Goal: Task Accomplishment & Management: Manage account settings

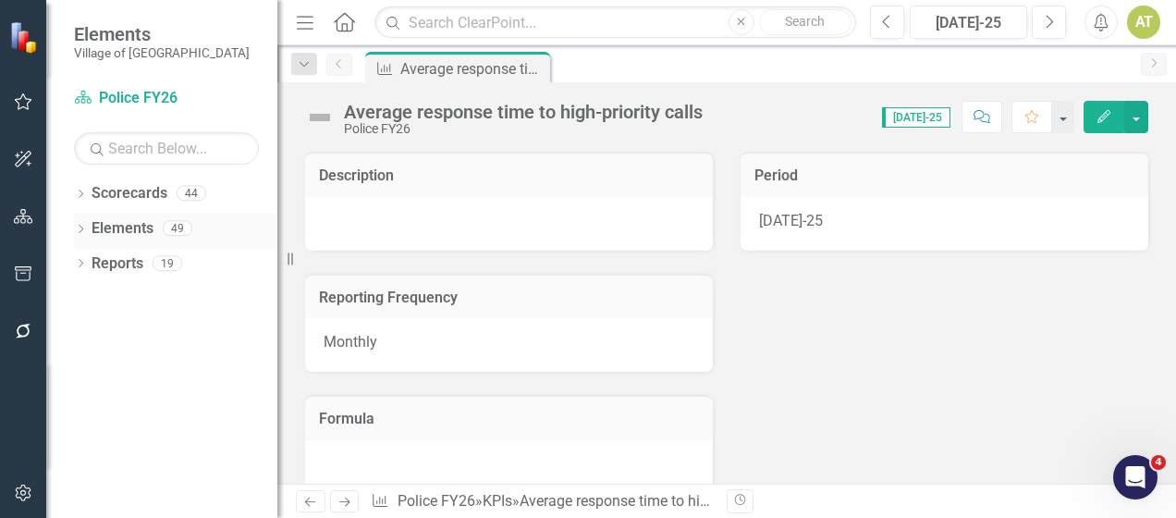
click at [79, 228] on icon "Dropdown" at bounding box center [80, 231] width 13 height 10
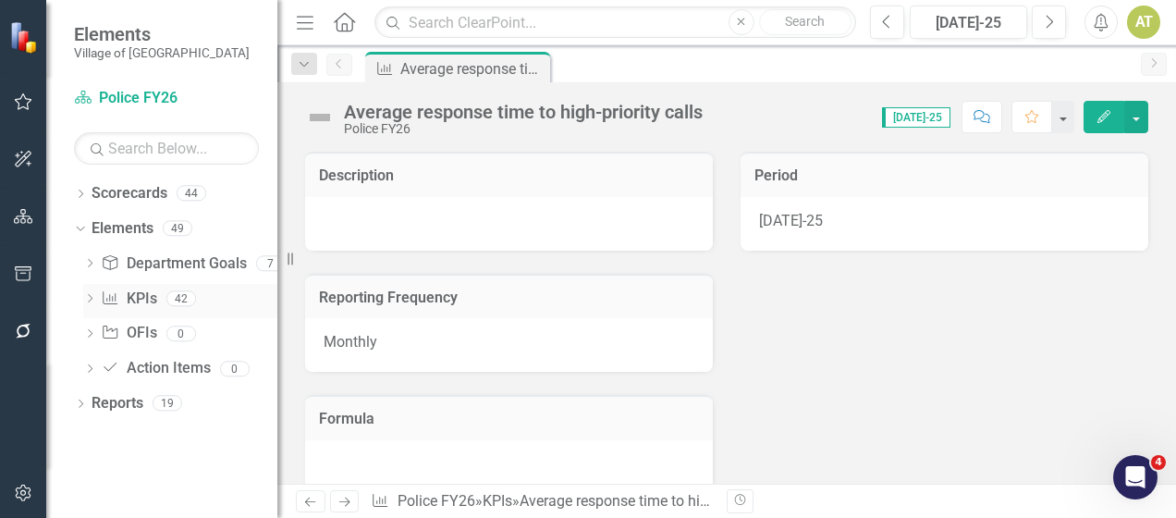
click at [88, 295] on icon "Dropdown" at bounding box center [89, 300] width 13 height 10
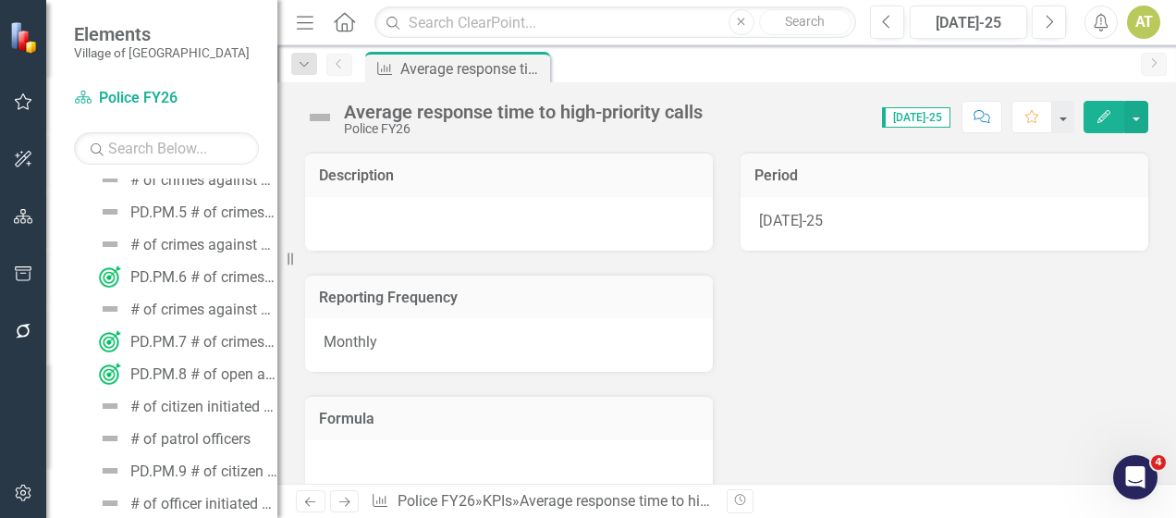
scroll to position [707, 0]
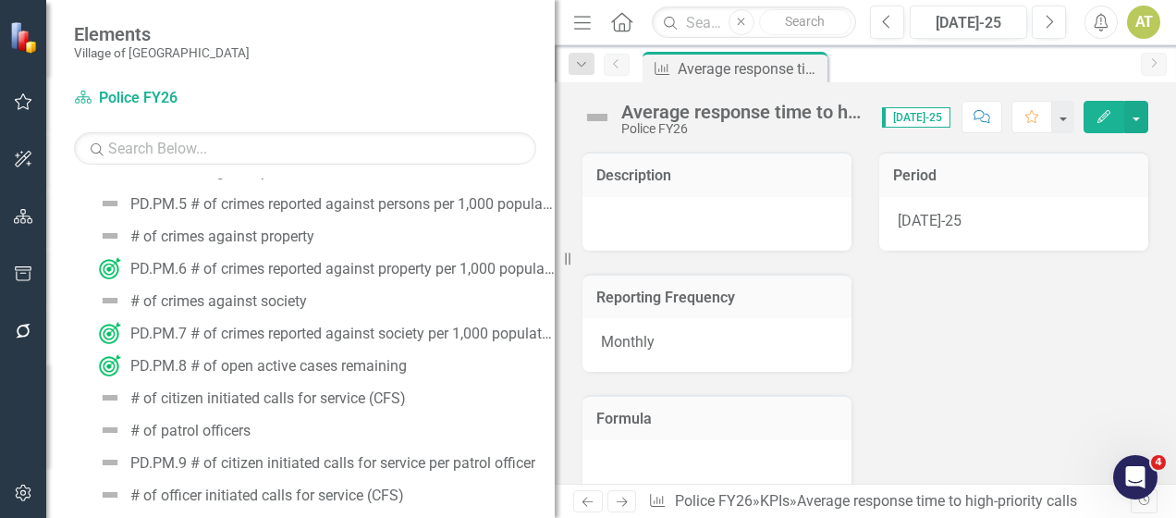
drag, startPoint x: 284, startPoint y: 283, endPoint x: 607, endPoint y: 298, distance: 323.1
click at [607, 298] on div "Elements Village of Pinehurst Scorecard Police FY26 Search Dropdown Scorecards …" at bounding box center [588, 259] width 1176 height 518
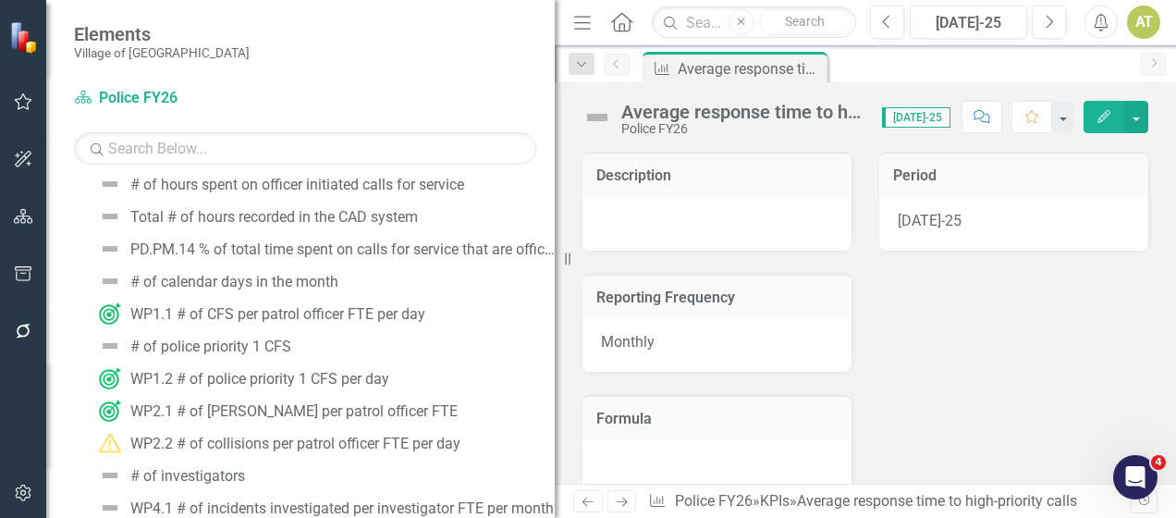
scroll to position [1125, 0]
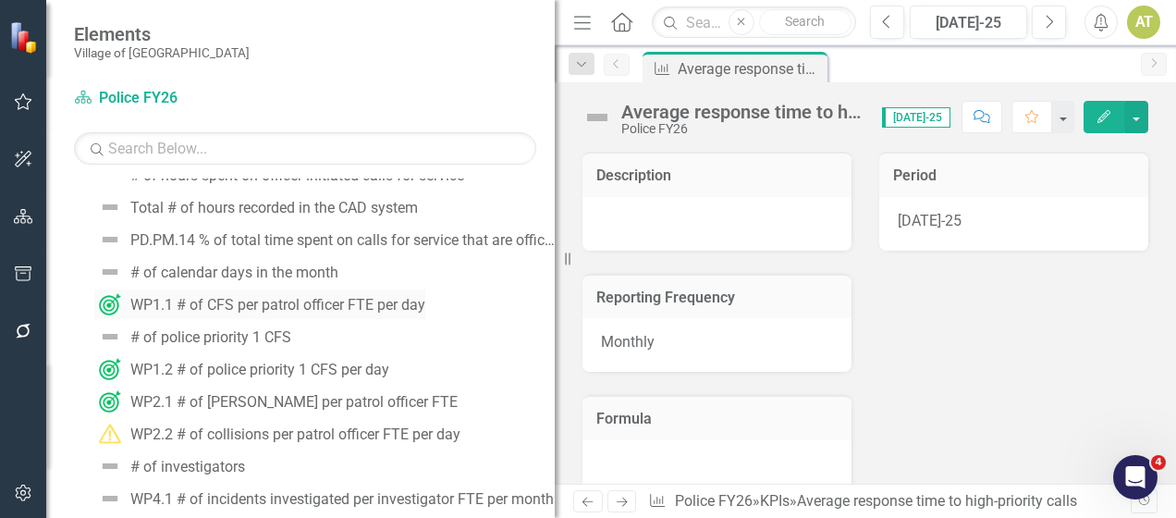
click at [380, 310] on div "WP1.1 # of CFS per patrol officer FTE per day" at bounding box center [277, 305] width 295 height 17
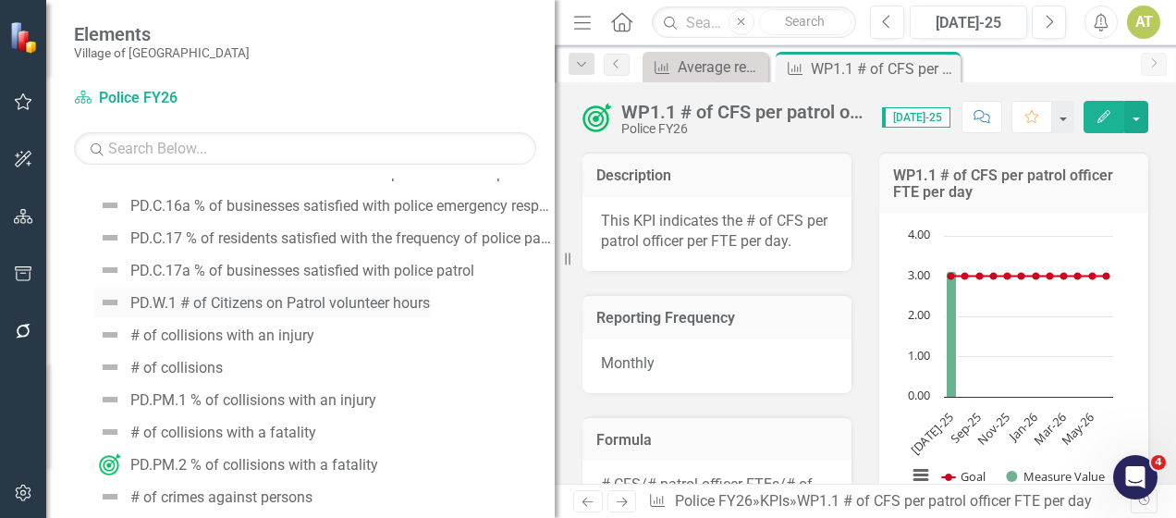
click at [381, 302] on div "PD.W.1 # of Citizens on Patrol volunteer hours" at bounding box center [280, 303] width 300 height 17
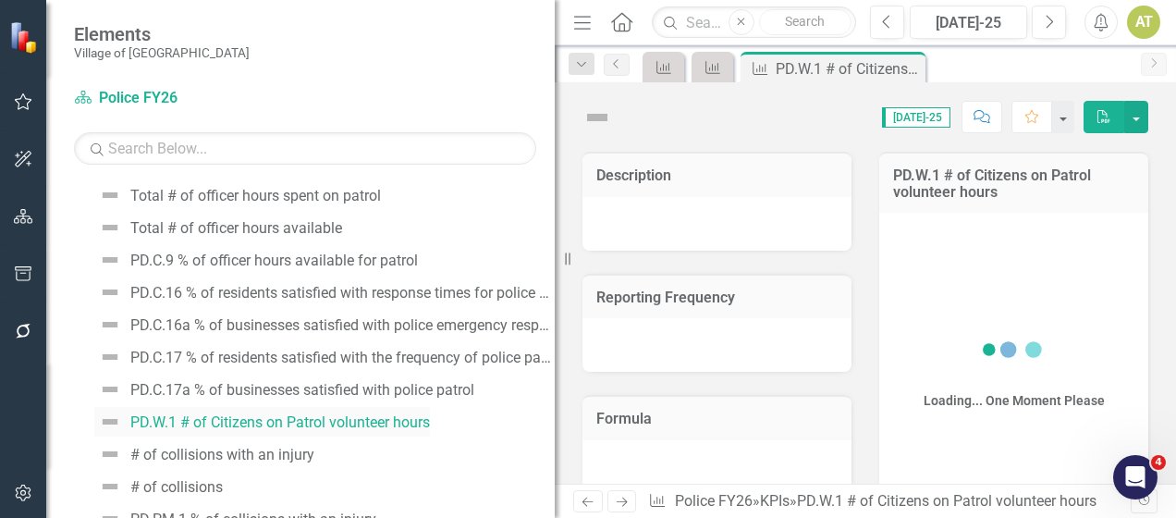
scroll to position [181, 0]
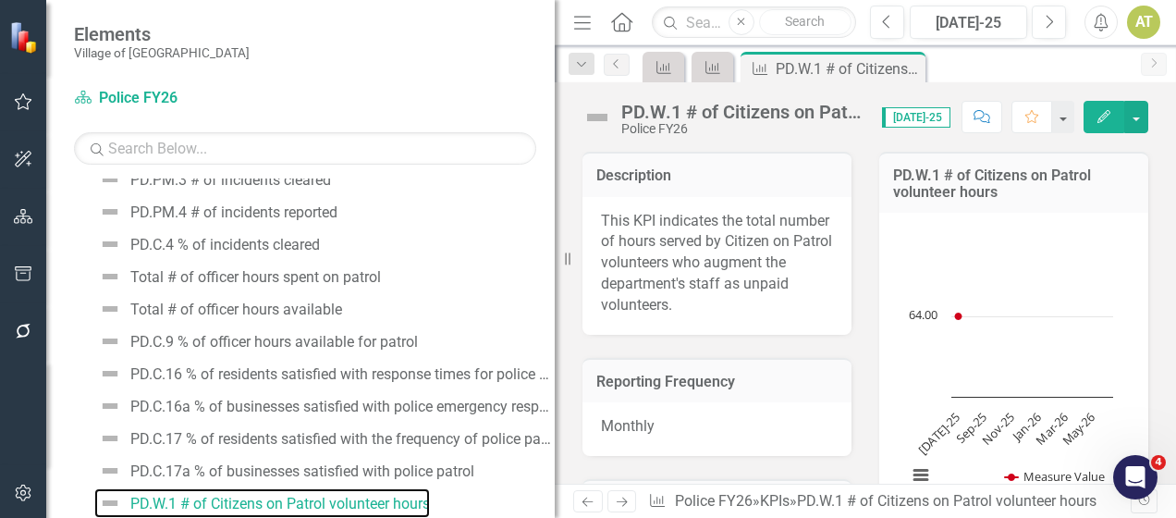
click at [1006, 383] on rect "Interactive chart" at bounding box center [1010, 365] width 225 height 277
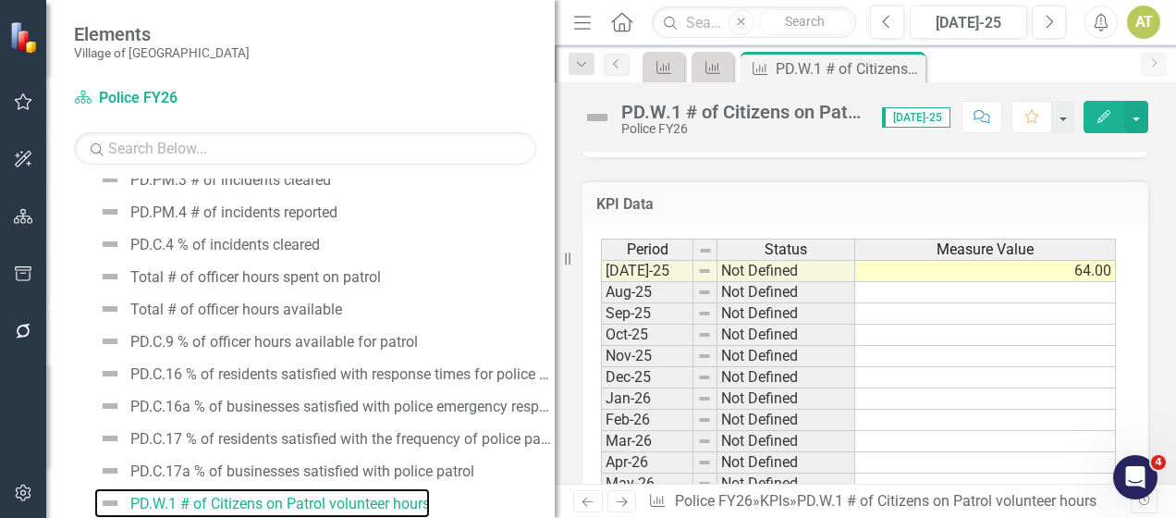
scroll to position [890, 0]
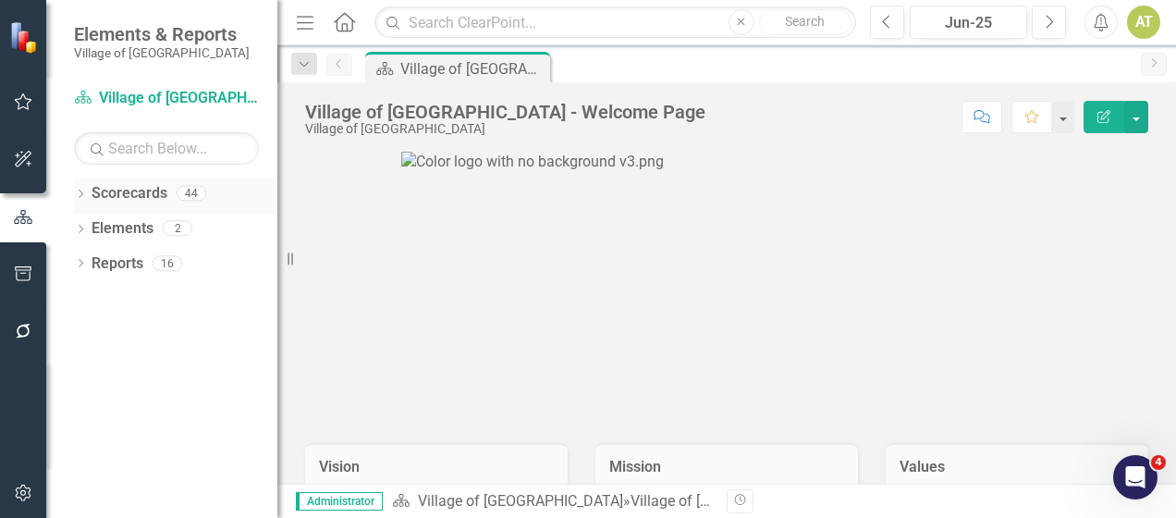
click at [83, 194] on icon "Dropdown" at bounding box center [80, 196] width 13 height 10
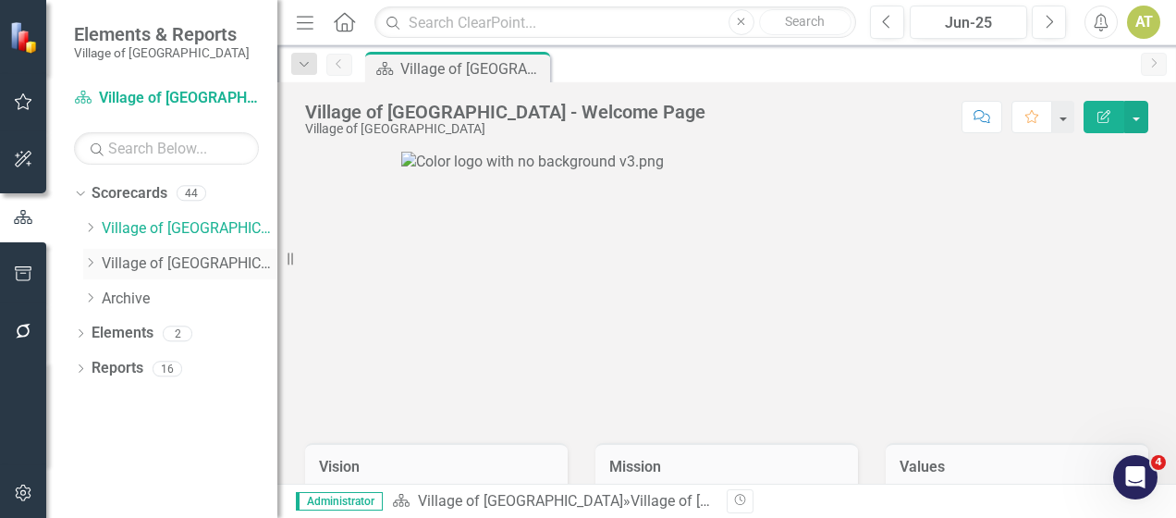
click at [88, 261] on icon "Dropdown" at bounding box center [90, 262] width 14 height 11
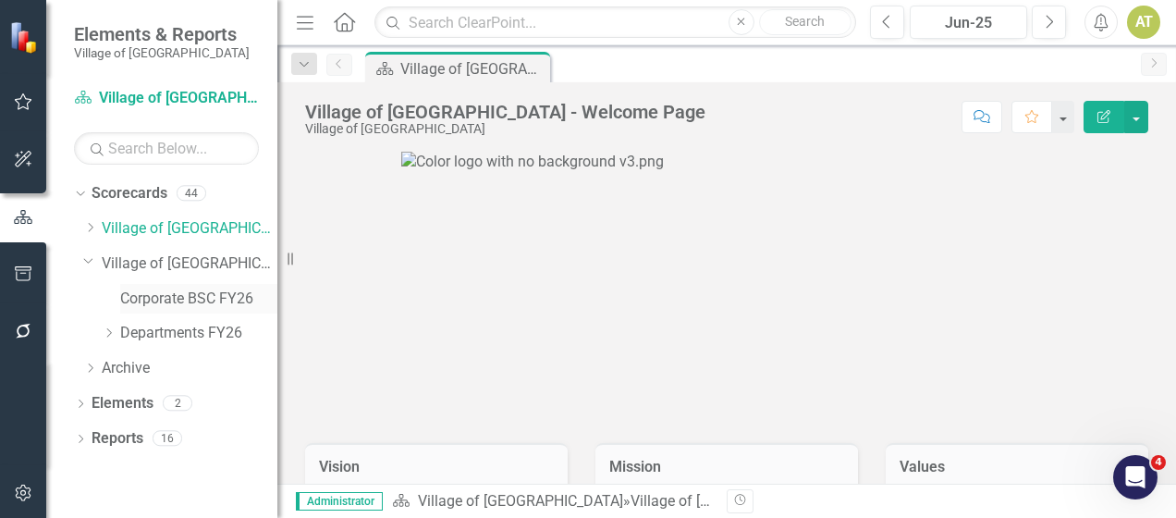
click at [166, 289] on link "Corporate BSC FY26" at bounding box center [198, 299] width 157 height 21
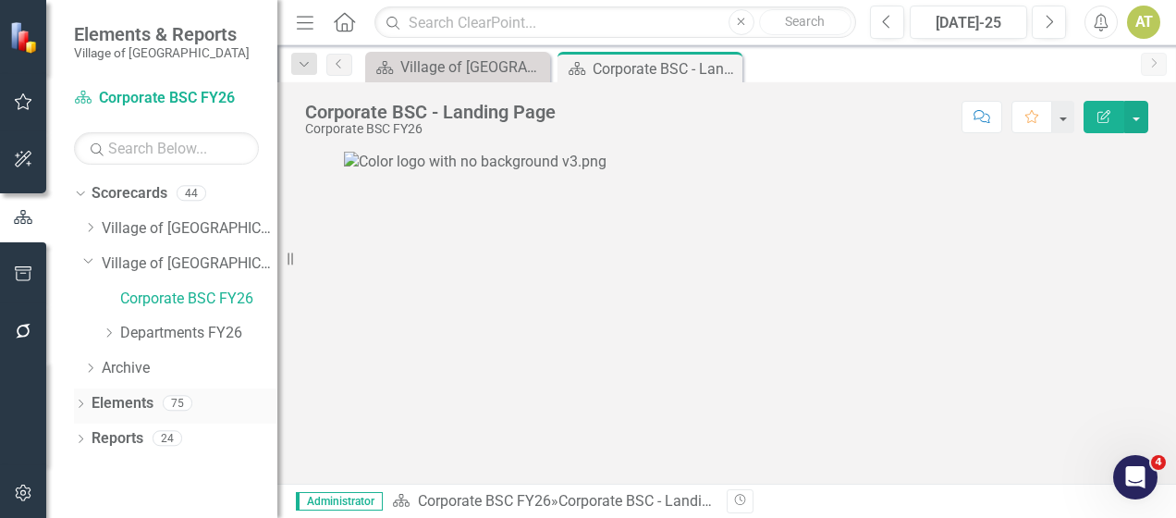
click at [178, 400] on div "75" at bounding box center [178, 404] width 30 height 16
click at [131, 403] on link "Elements" at bounding box center [123, 403] width 62 height 21
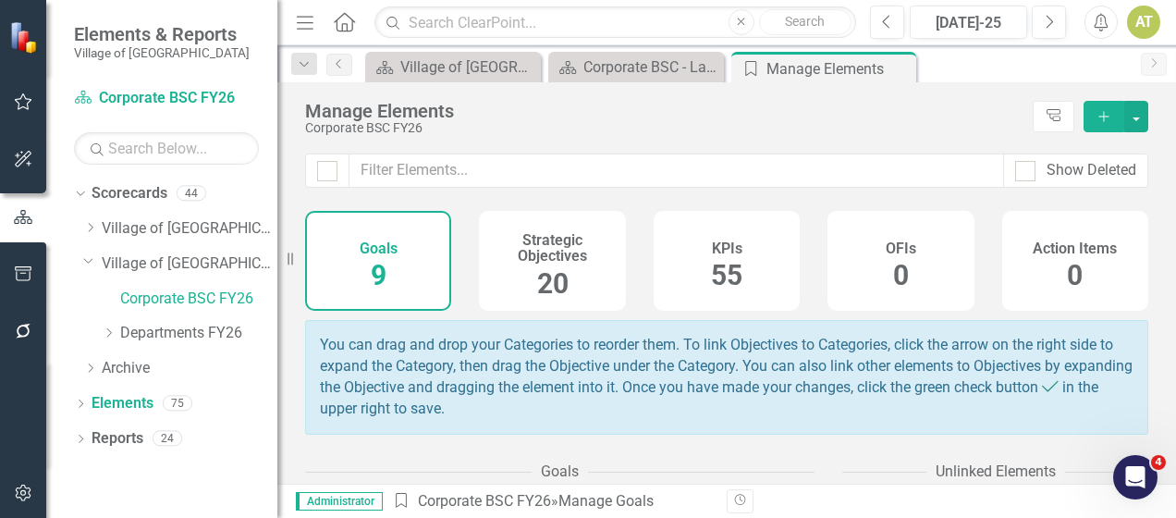
click at [761, 280] on div "KPIs 55" at bounding box center [727, 261] width 146 height 100
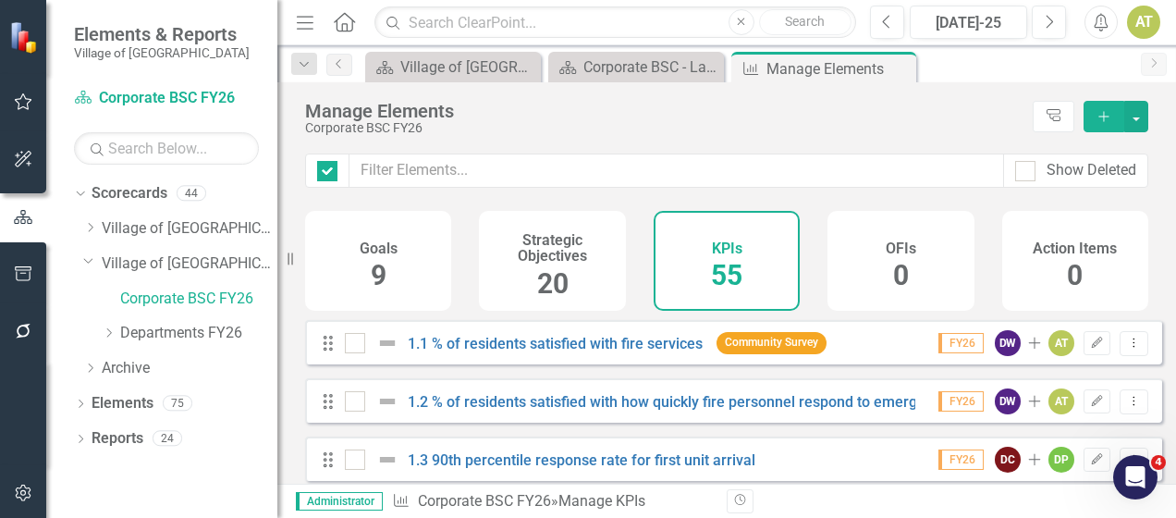
checkbox input "false"
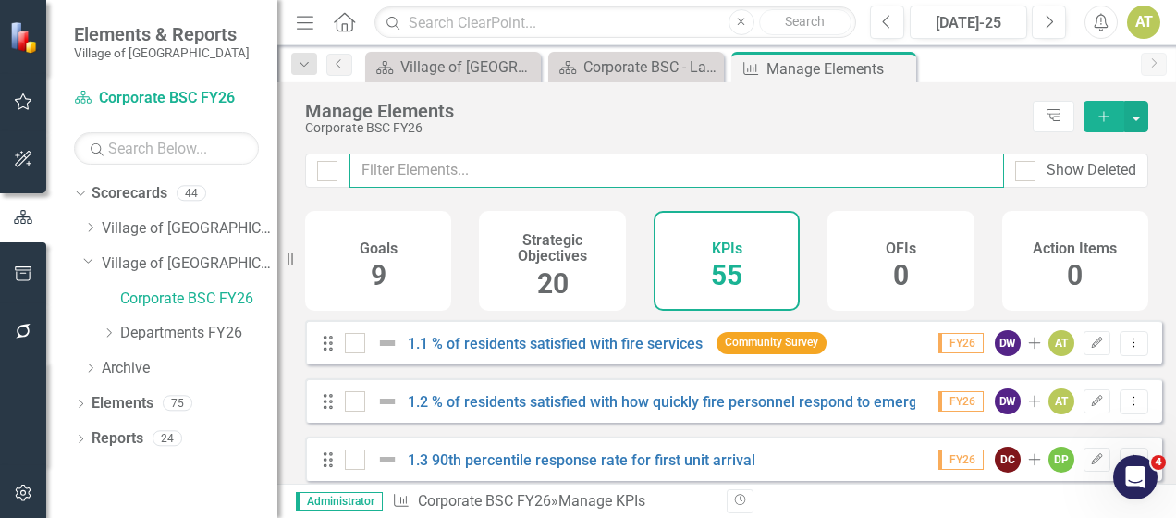
click at [660, 166] on input "text" at bounding box center [677, 171] width 655 height 34
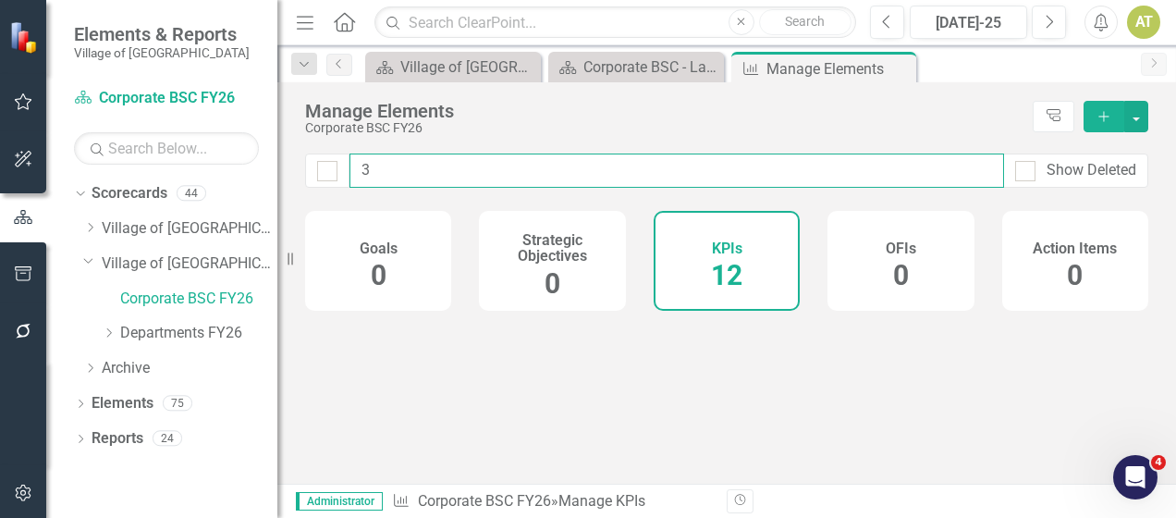
click at [660, 166] on input "3" at bounding box center [677, 171] width 655 height 34
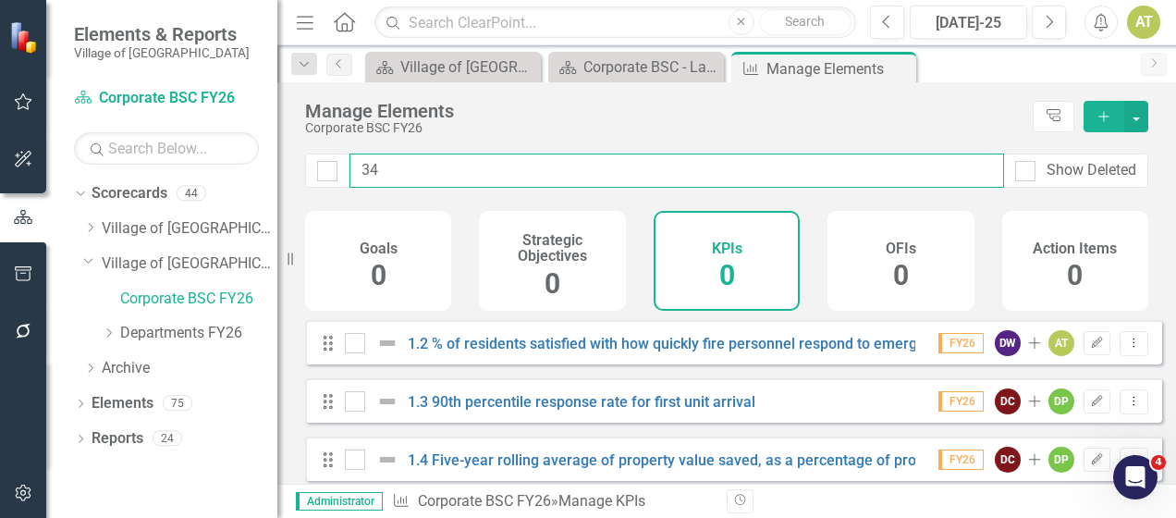
type input "3"
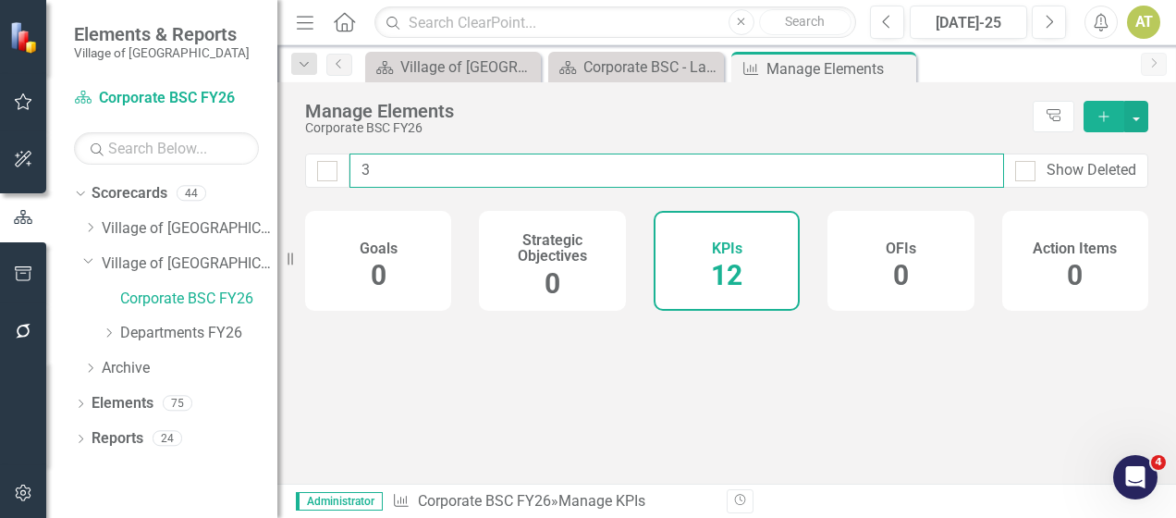
checkbox input "false"
checkbox input "true"
type input "p"
checkbox input "false"
type input "pe"
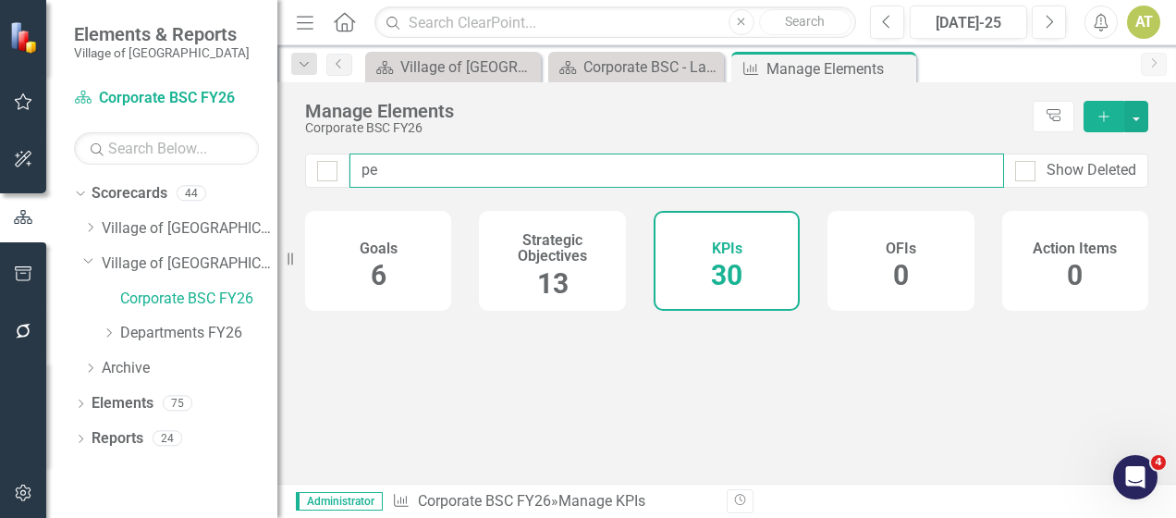
checkbox input "false"
type input "per"
checkbox input "false"
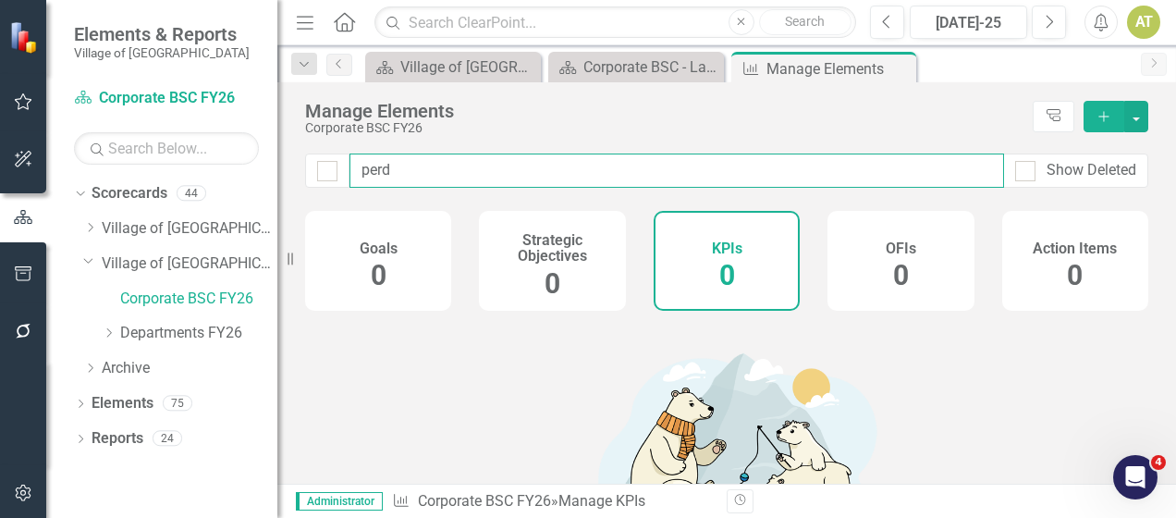
type input "per"
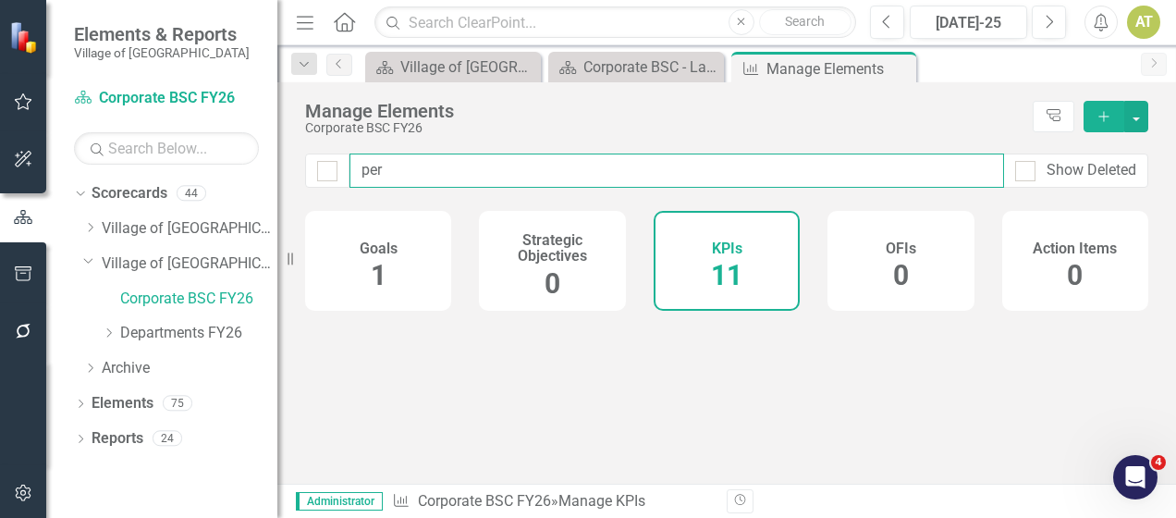
checkbox input "false"
type input "perc"
checkbox input "false"
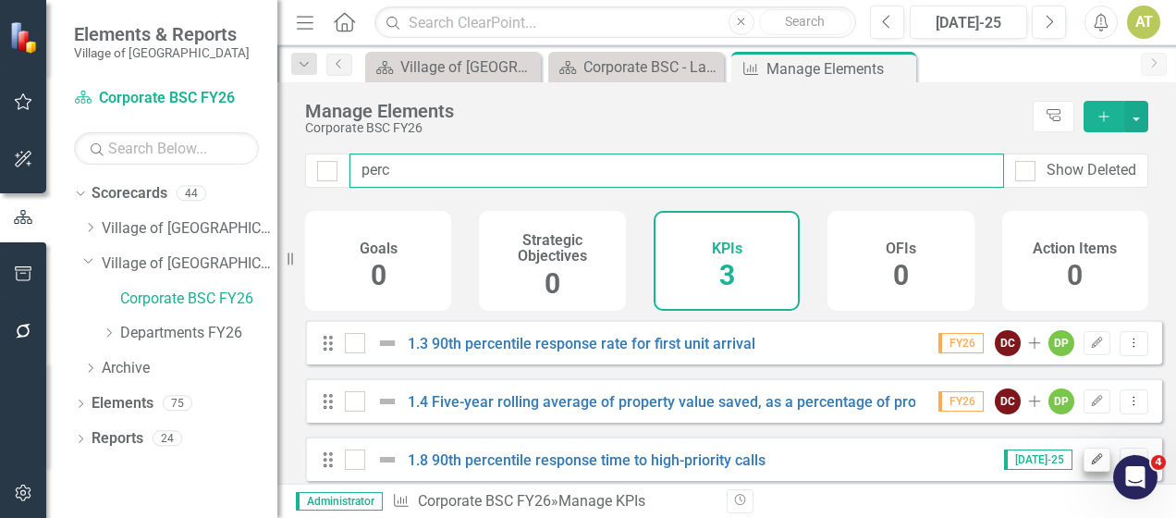
type input "perc"
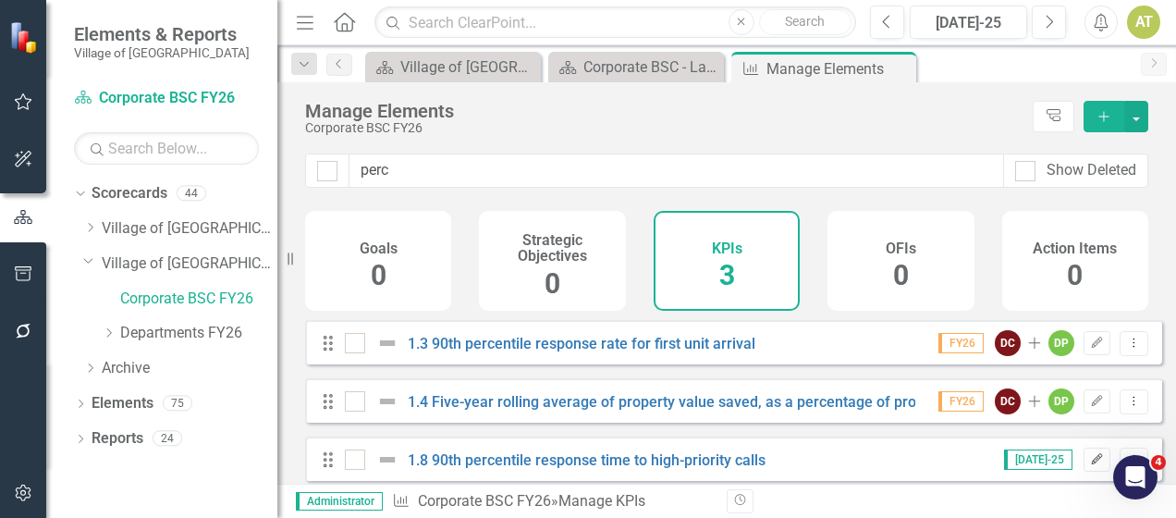
click at [1090, 465] on icon "Edit" at bounding box center [1097, 459] width 14 height 11
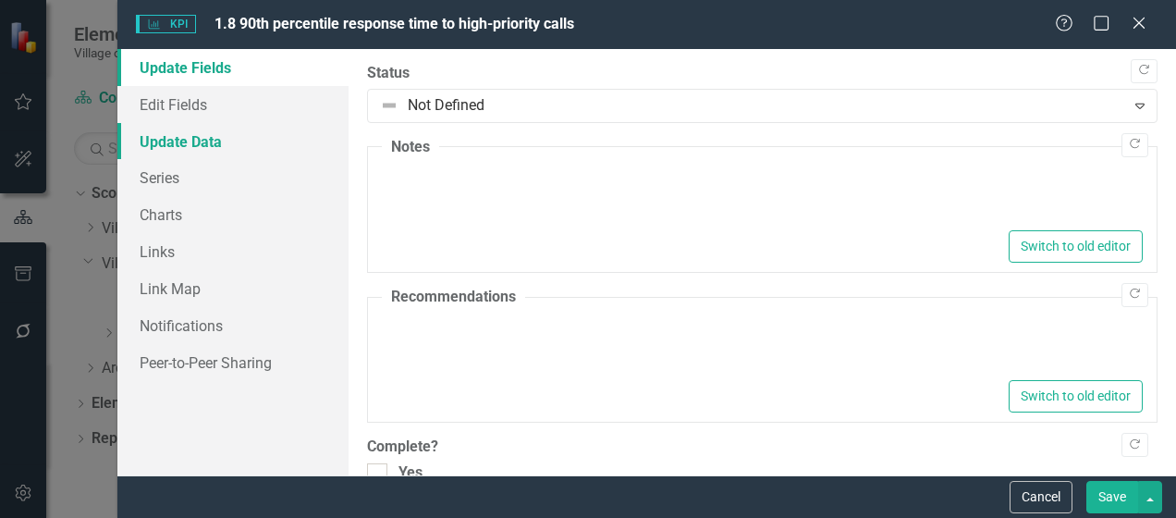
click at [222, 123] on link "Update Data" at bounding box center [232, 141] width 231 height 37
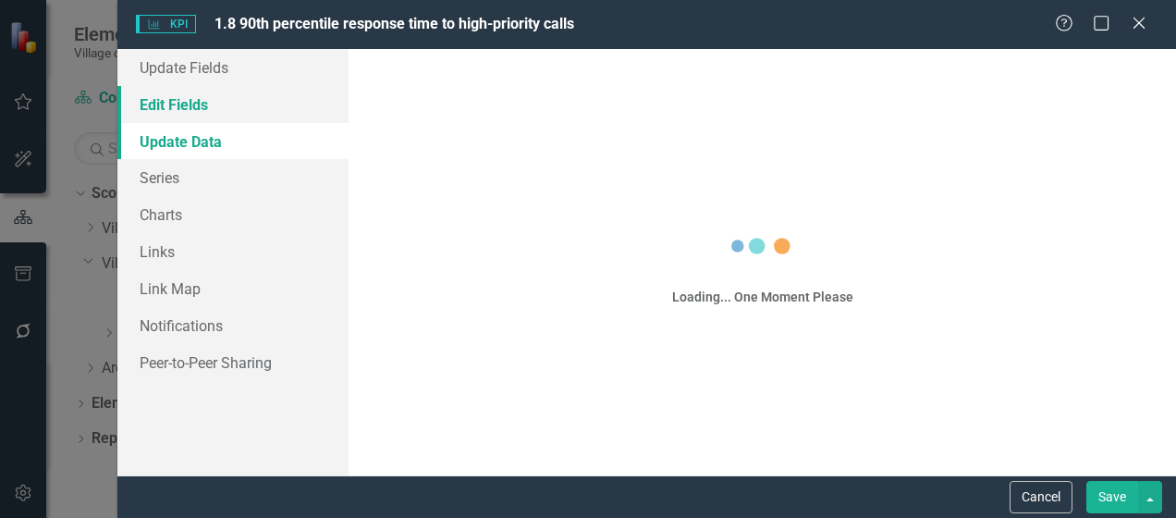
click at [203, 104] on link "Edit Fields" at bounding box center [232, 104] width 231 height 37
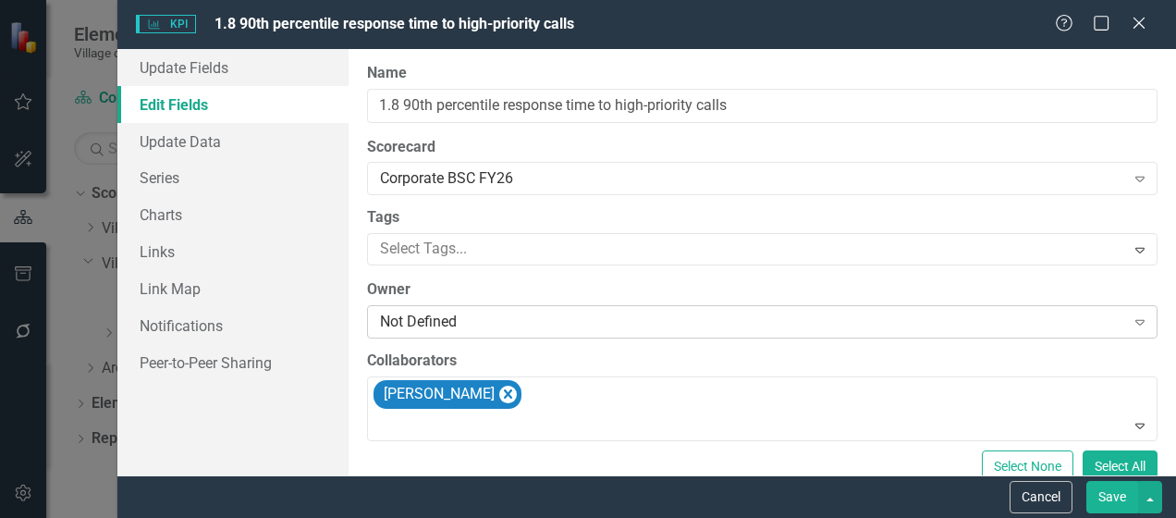
click at [468, 324] on div "Not Defined" at bounding box center [752, 322] width 744 height 21
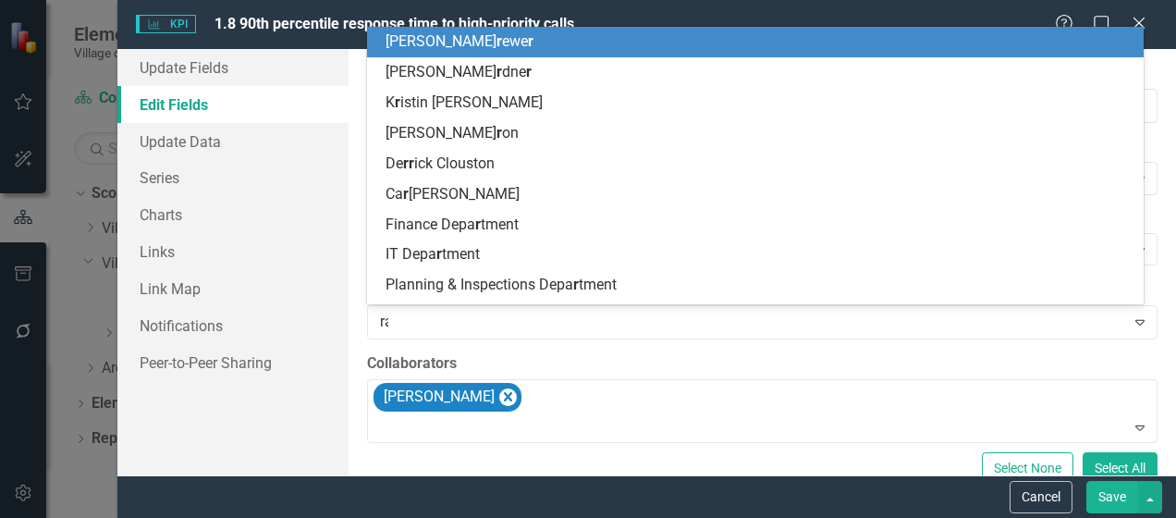
type input "ran"
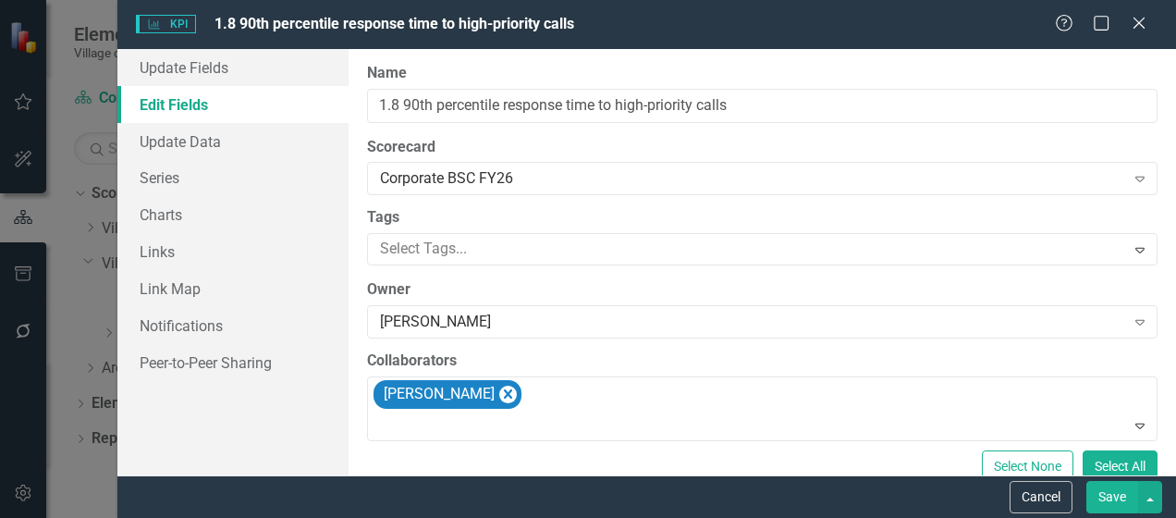
click at [1093, 490] on button "Save" at bounding box center [1113, 497] width 52 height 32
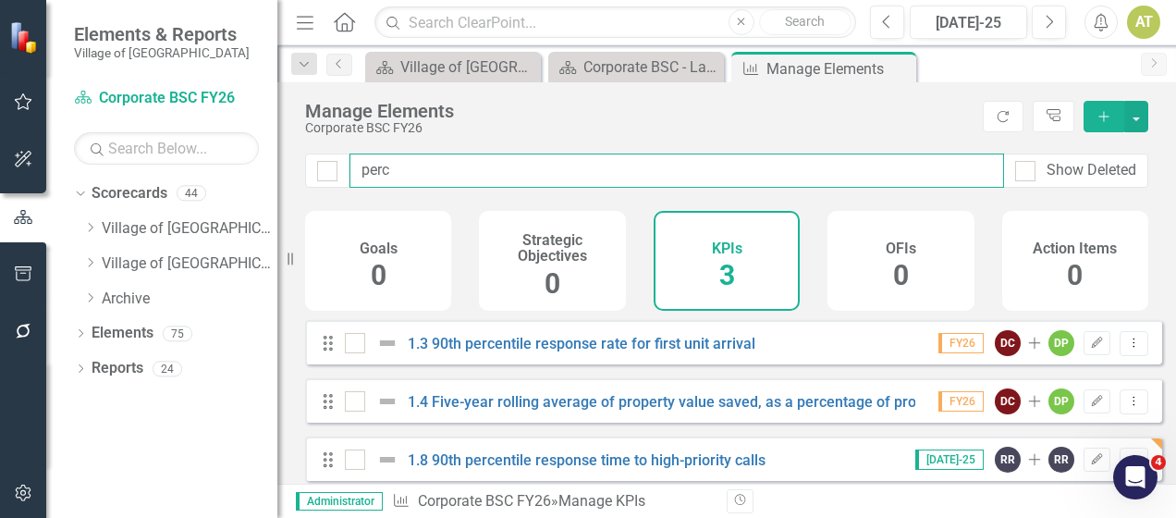
click at [450, 179] on input "perc" at bounding box center [677, 171] width 655 height 34
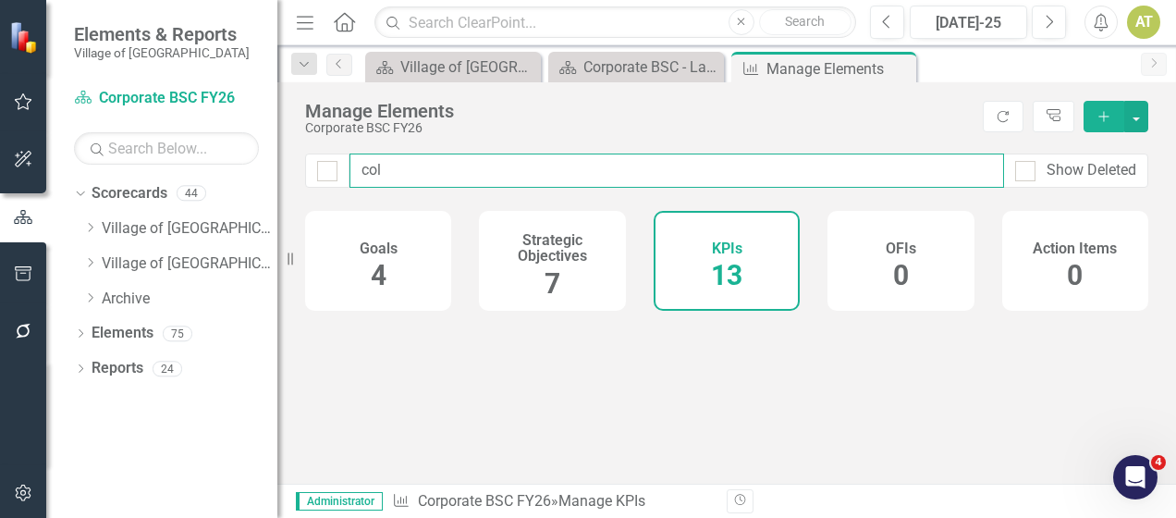
type input "coll"
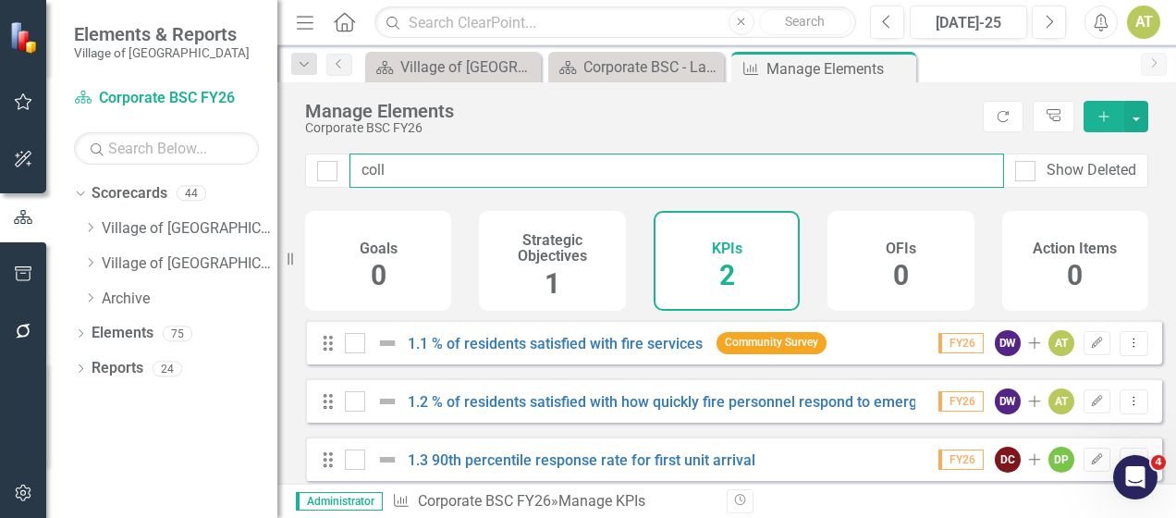
checkbox input "false"
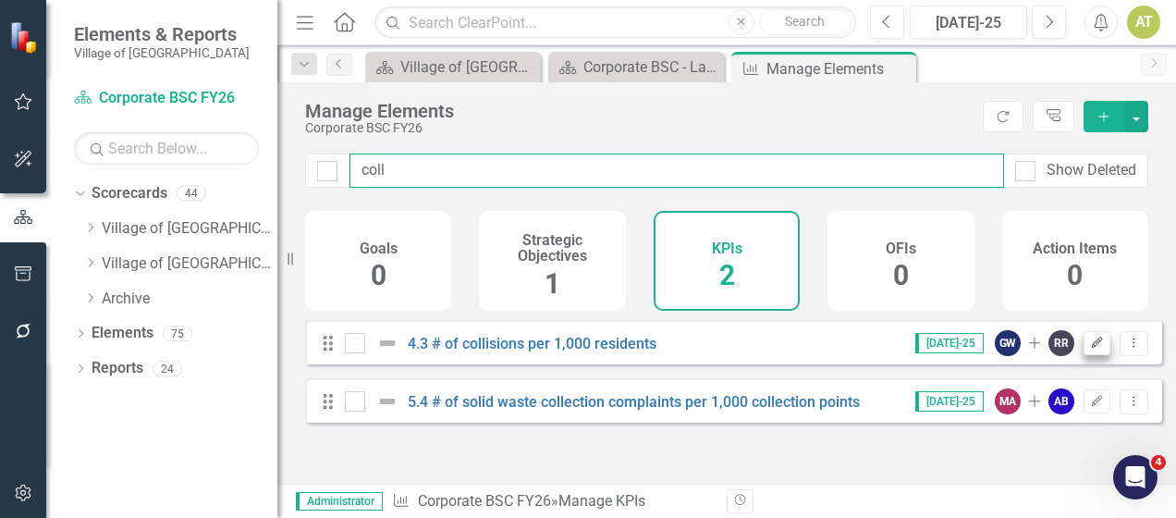
type input "coll"
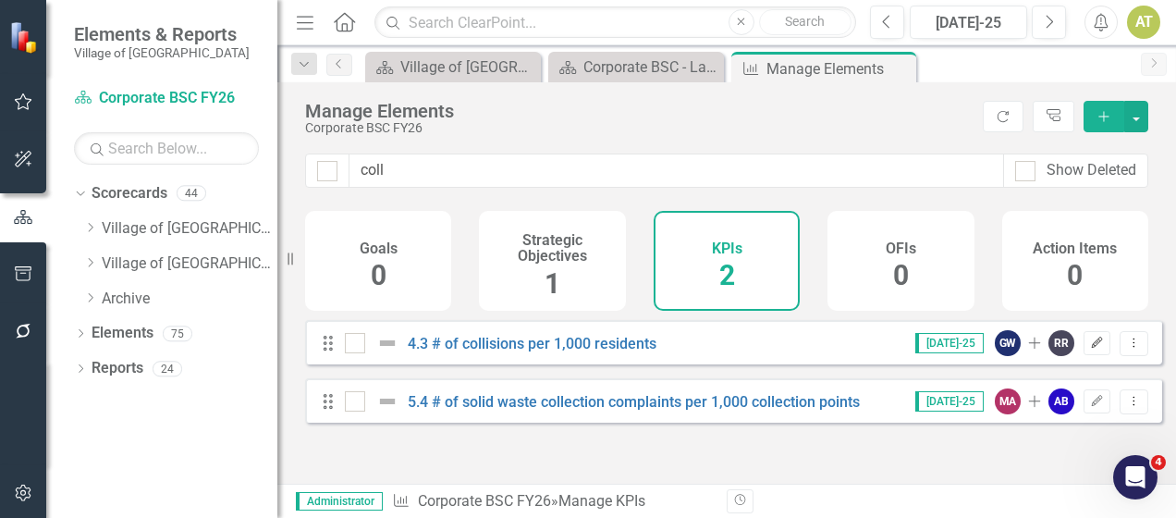
click at [1091, 349] on icon "Edit" at bounding box center [1097, 343] width 14 height 11
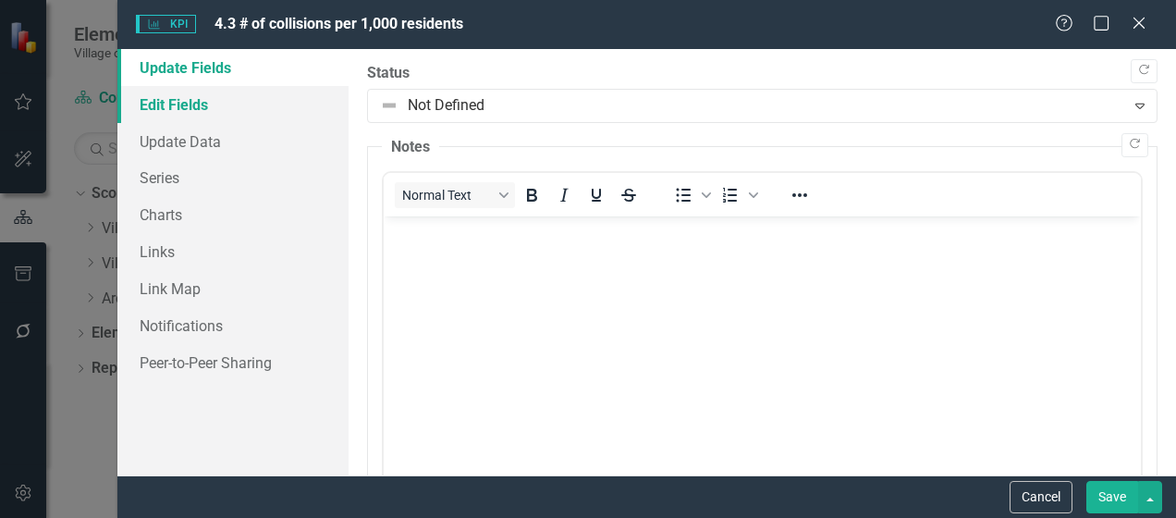
click at [180, 111] on link "Edit Fields" at bounding box center [232, 104] width 231 height 37
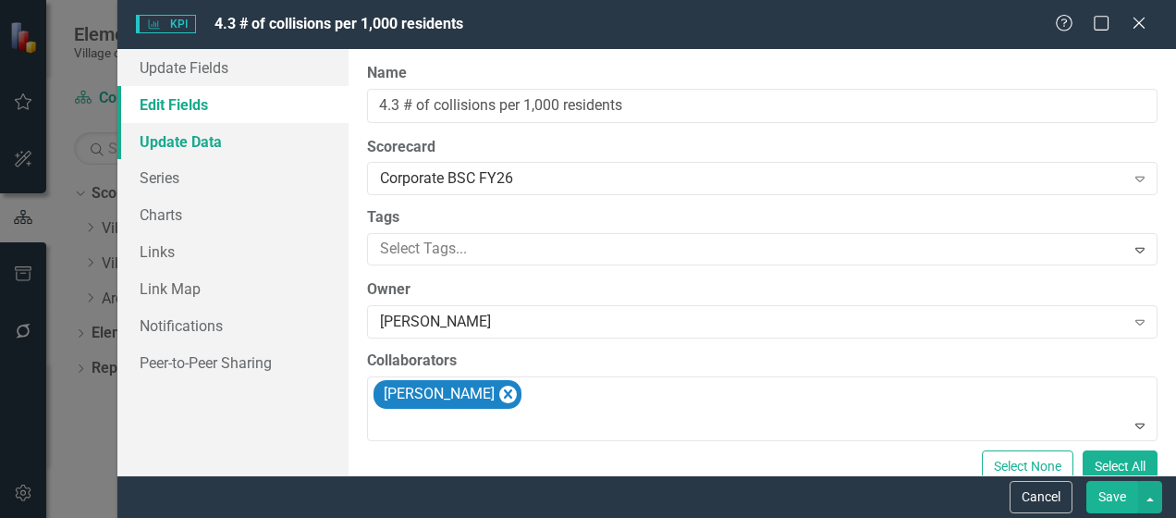
click at [208, 148] on link "Update Data" at bounding box center [232, 141] width 231 height 37
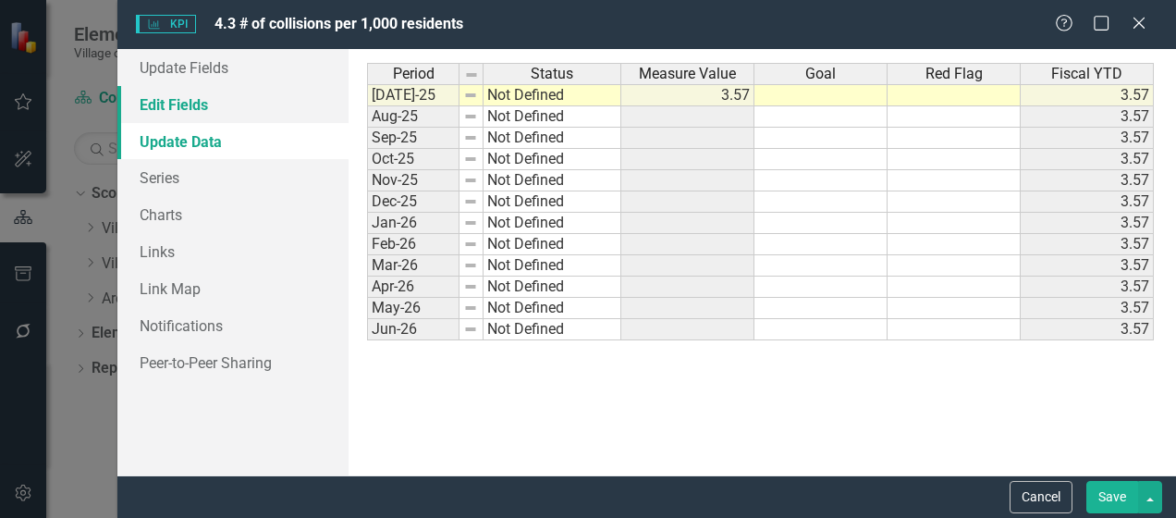
click at [192, 117] on link "Edit Fields" at bounding box center [232, 104] width 231 height 37
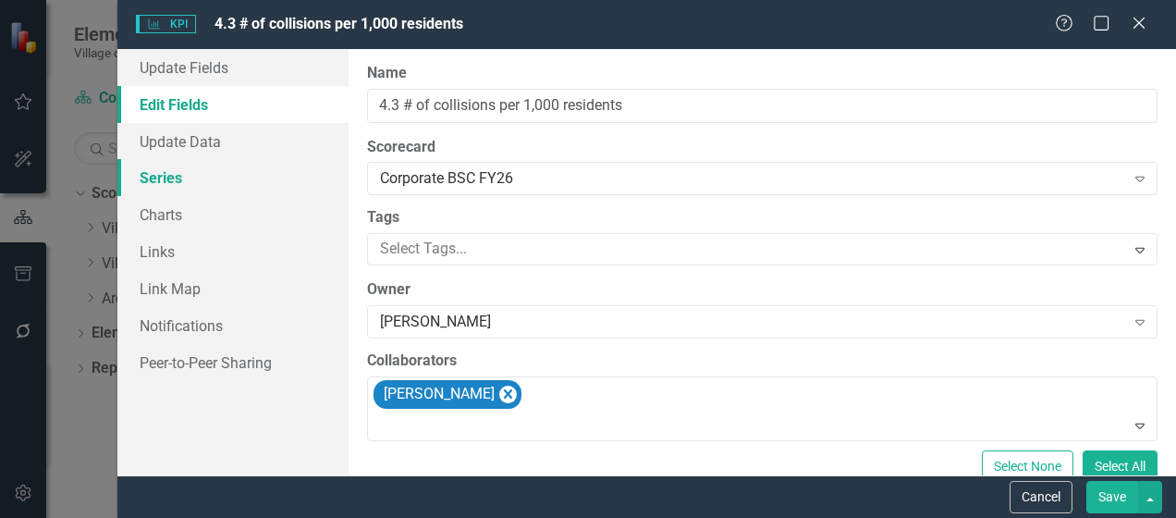
click at [212, 184] on link "Series" at bounding box center [232, 177] width 231 height 37
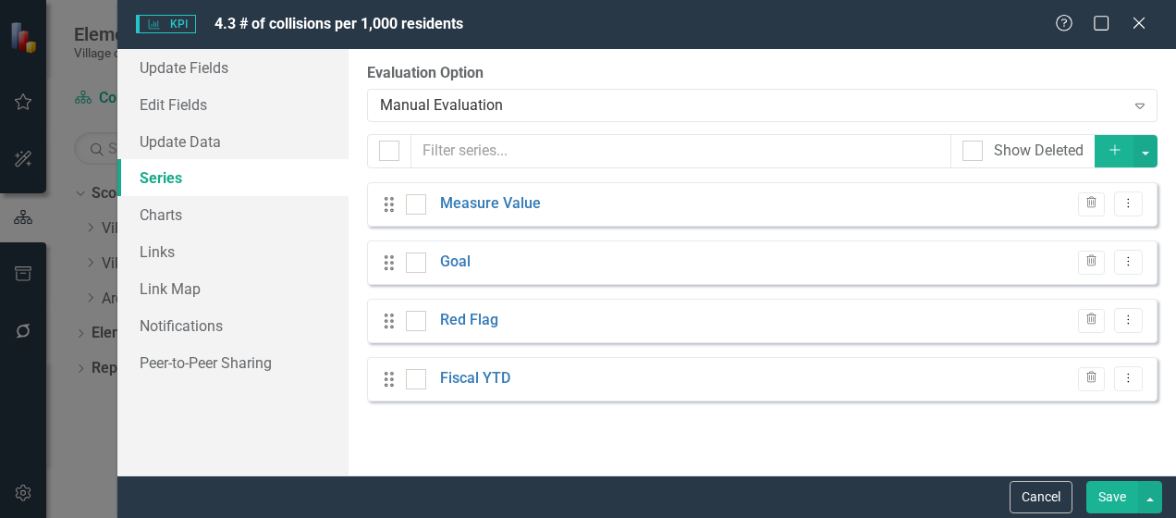
checkbox input "false"
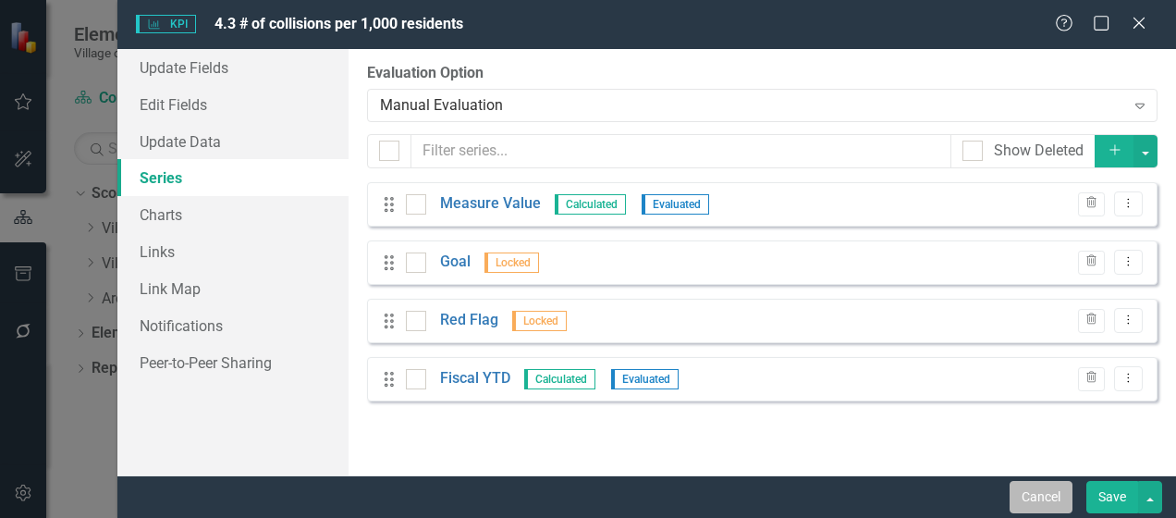
click at [1051, 494] on button "Cancel" at bounding box center [1041, 497] width 63 height 32
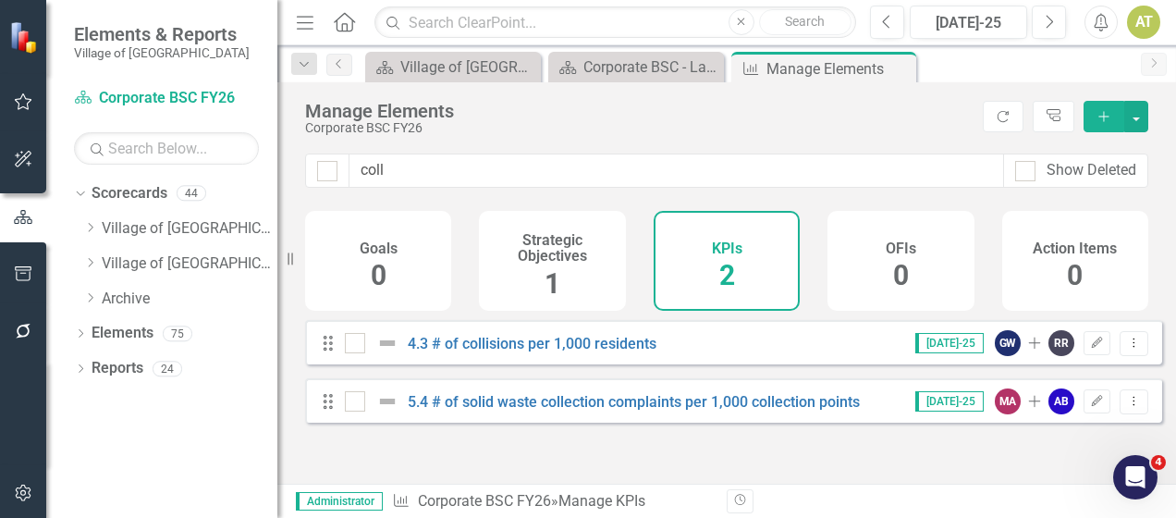
click at [42, 496] on button "button" at bounding box center [24, 493] width 42 height 39
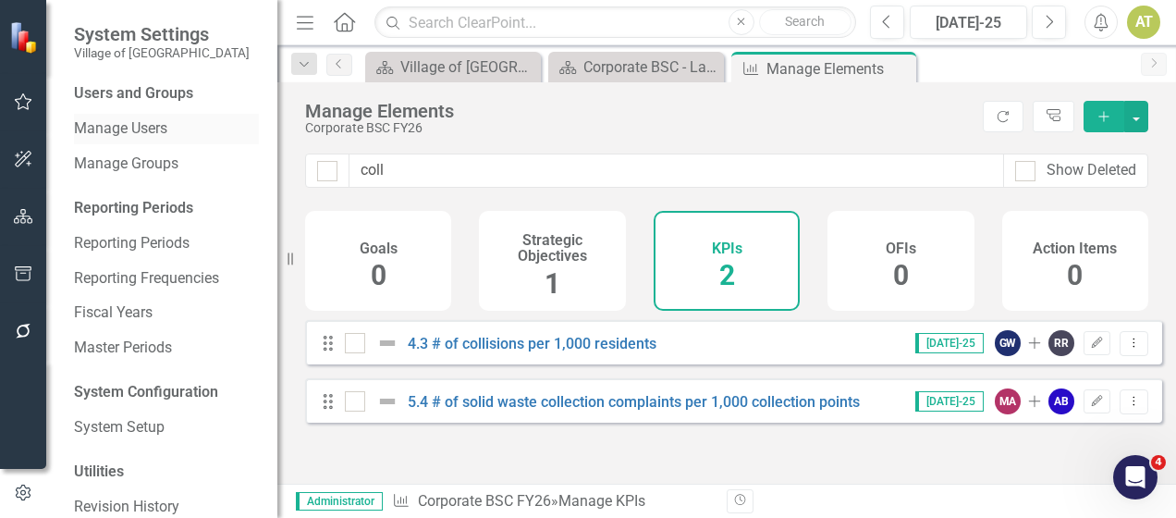
click at [150, 129] on link "Manage Users" at bounding box center [166, 128] width 185 height 21
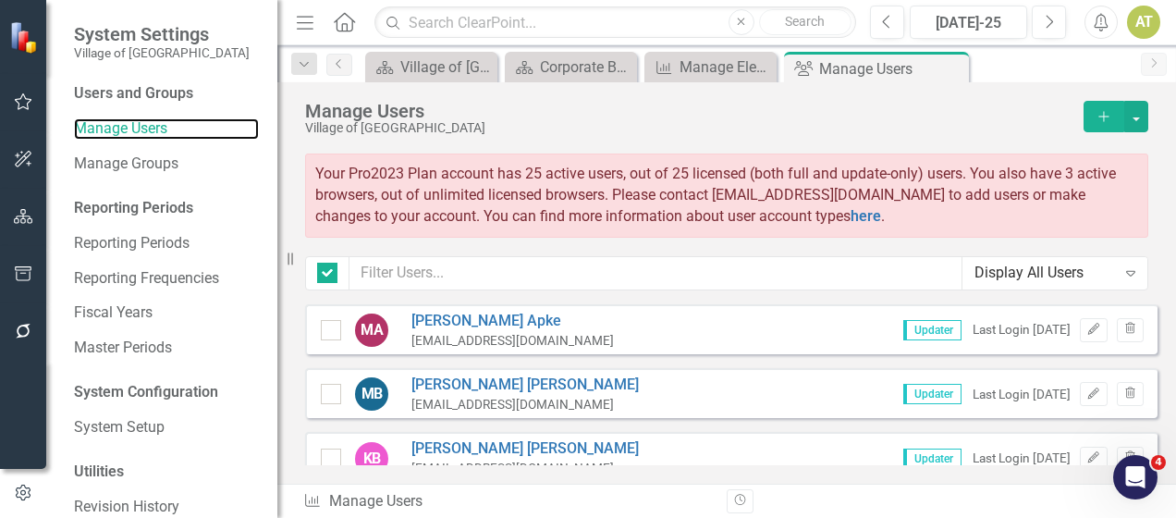
checkbox input "false"
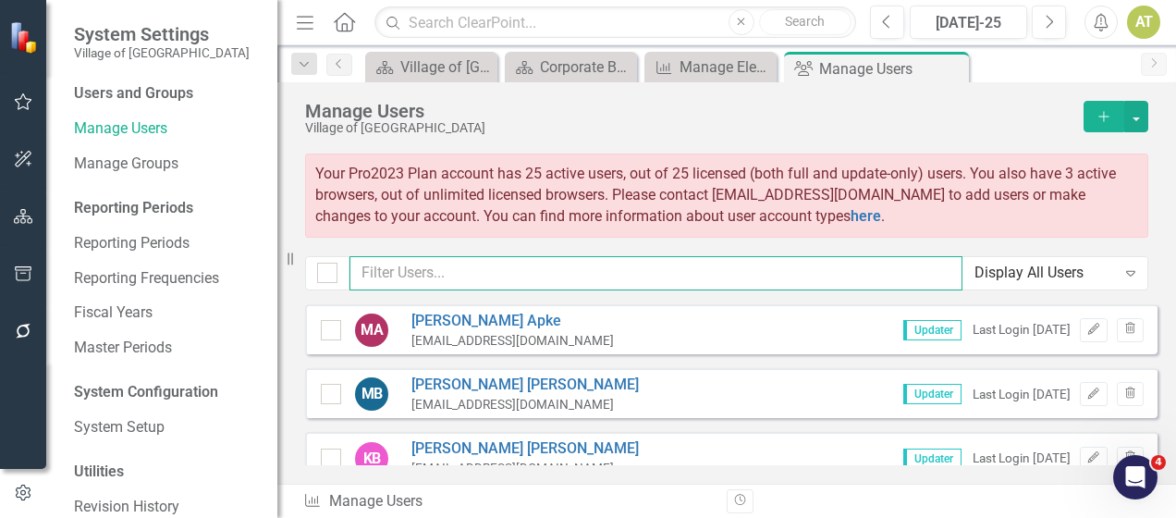
click at [727, 271] on input "text" at bounding box center [656, 273] width 613 height 34
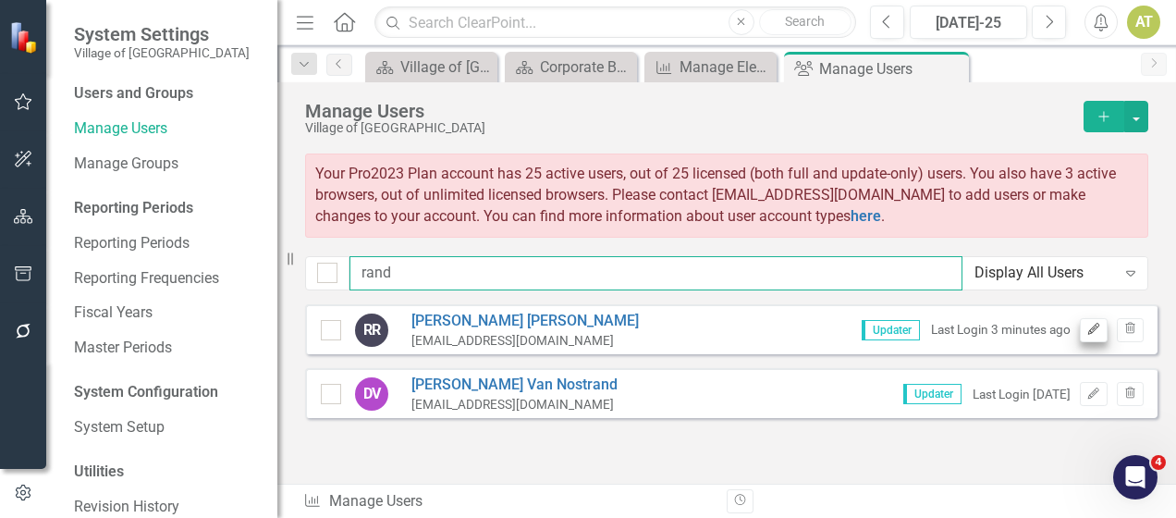
type input "rand"
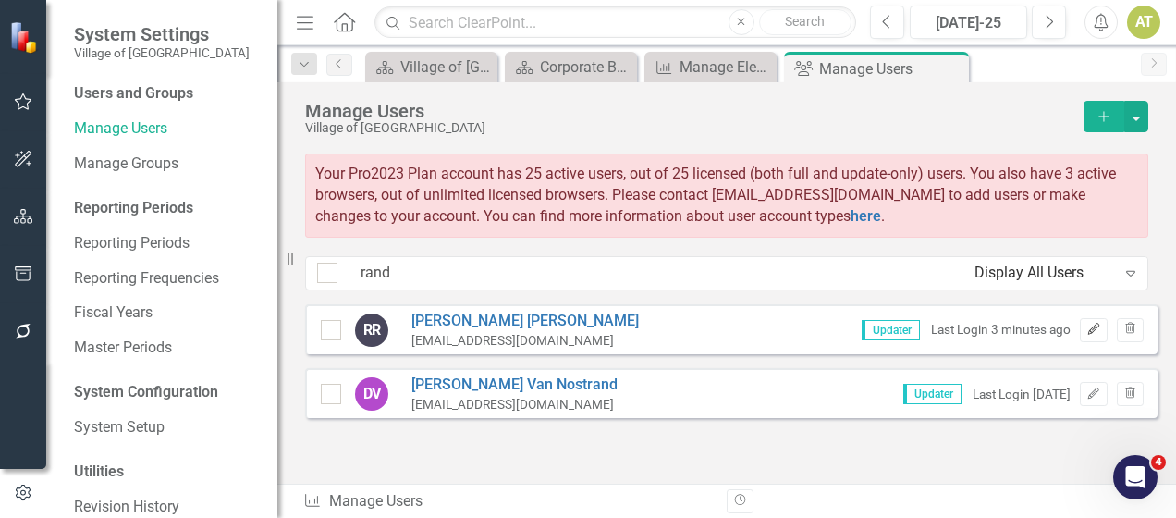
click at [1087, 329] on icon "Edit" at bounding box center [1094, 329] width 14 height 11
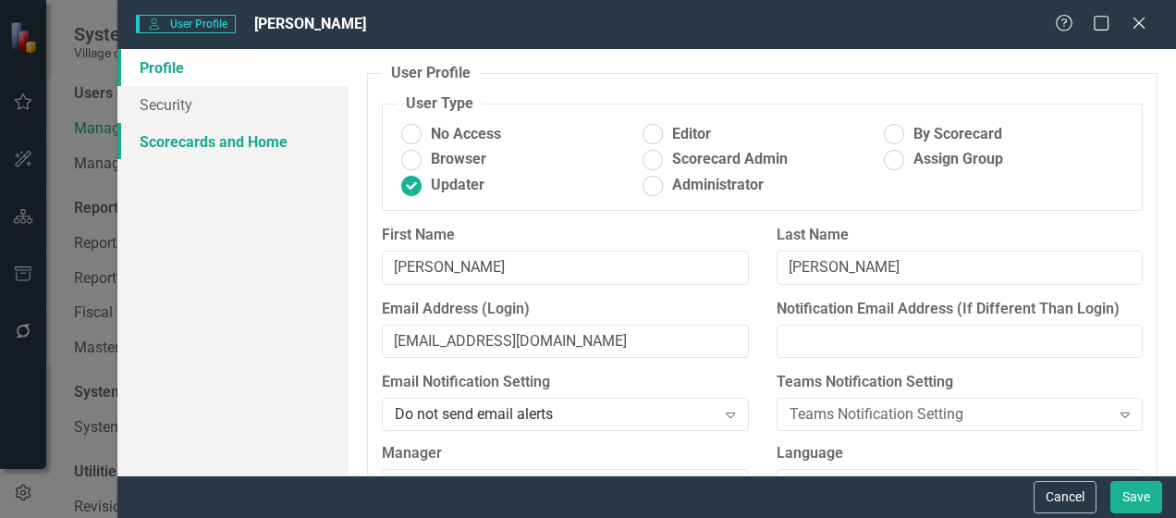
click at [200, 142] on link "Scorecards and Home" at bounding box center [232, 141] width 231 height 37
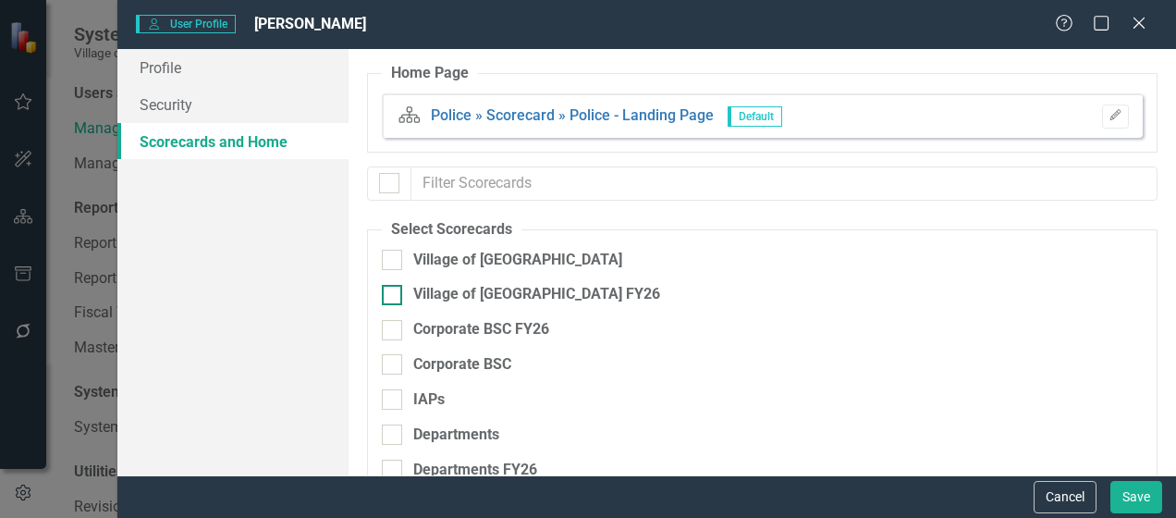
click at [520, 290] on div "Village of [GEOGRAPHIC_DATA] FY26" at bounding box center [536, 294] width 247 height 21
click at [394, 290] on input "Village of [GEOGRAPHIC_DATA] FY26" at bounding box center [388, 291] width 12 height 12
checkbox input "true"
click at [512, 322] on div "Corporate BSC FY26" at bounding box center [481, 329] width 136 height 21
click at [394, 322] on input "Corporate BSC FY26" at bounding box center [388, 326] width 12 height 12
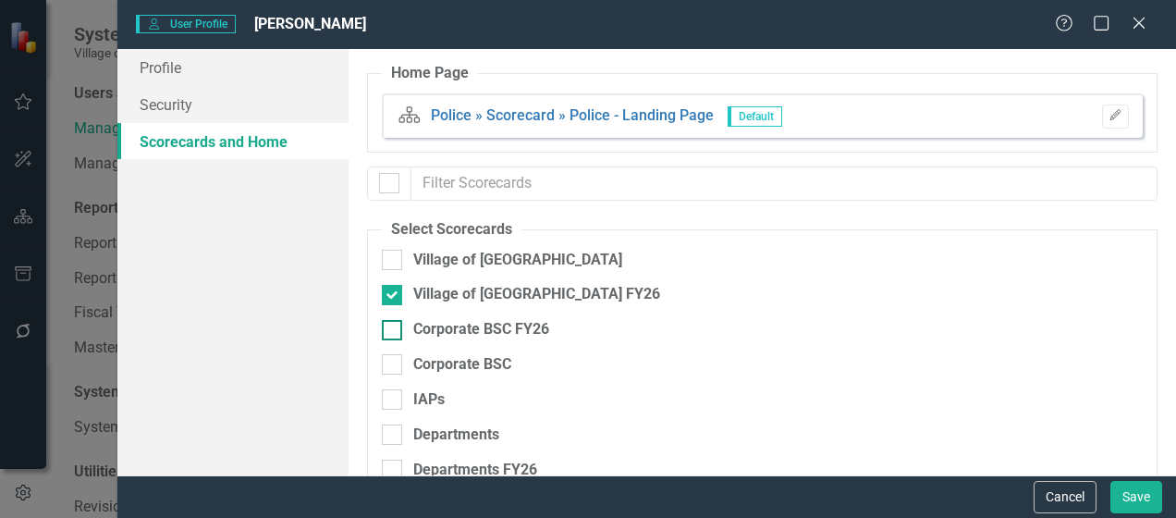
checkbox input "true"
click at [496, 298] on div "Village of [GEOGRAPHIC_DATA] FY26" at bounding box center [536, 294] width 247 height 21
click at [394, 297] on input "Village of [GEOGRAPHIC_DATA] FY26" at bounding box center [388, 291] width 12 height 12
checkbox input "false"
click at [1147, 497] on button "Save" at bounding box center [1137, 497] width 52 height 32
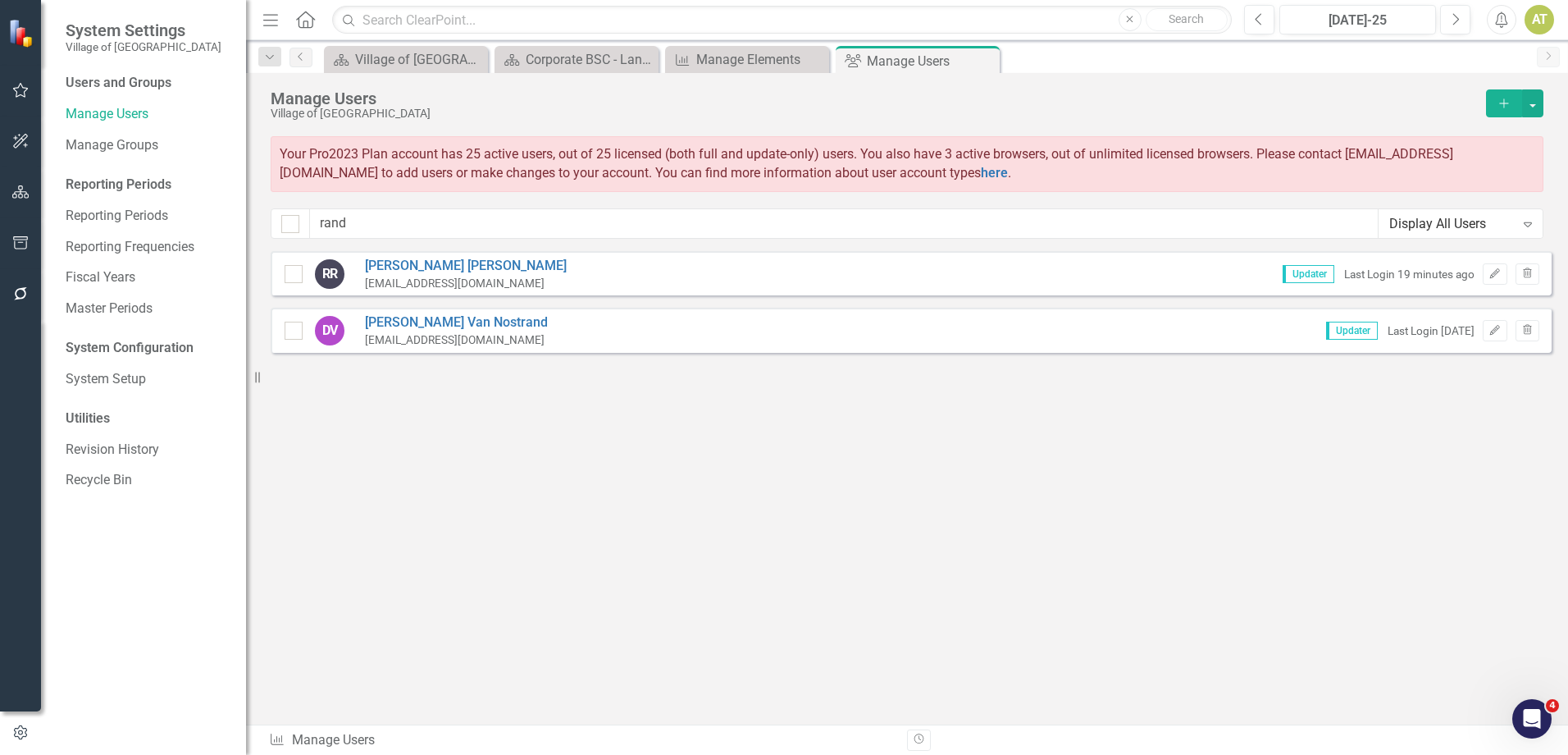
click at [24, 199] on icon "button" at bounding box center [20, 192] width 17 height 13
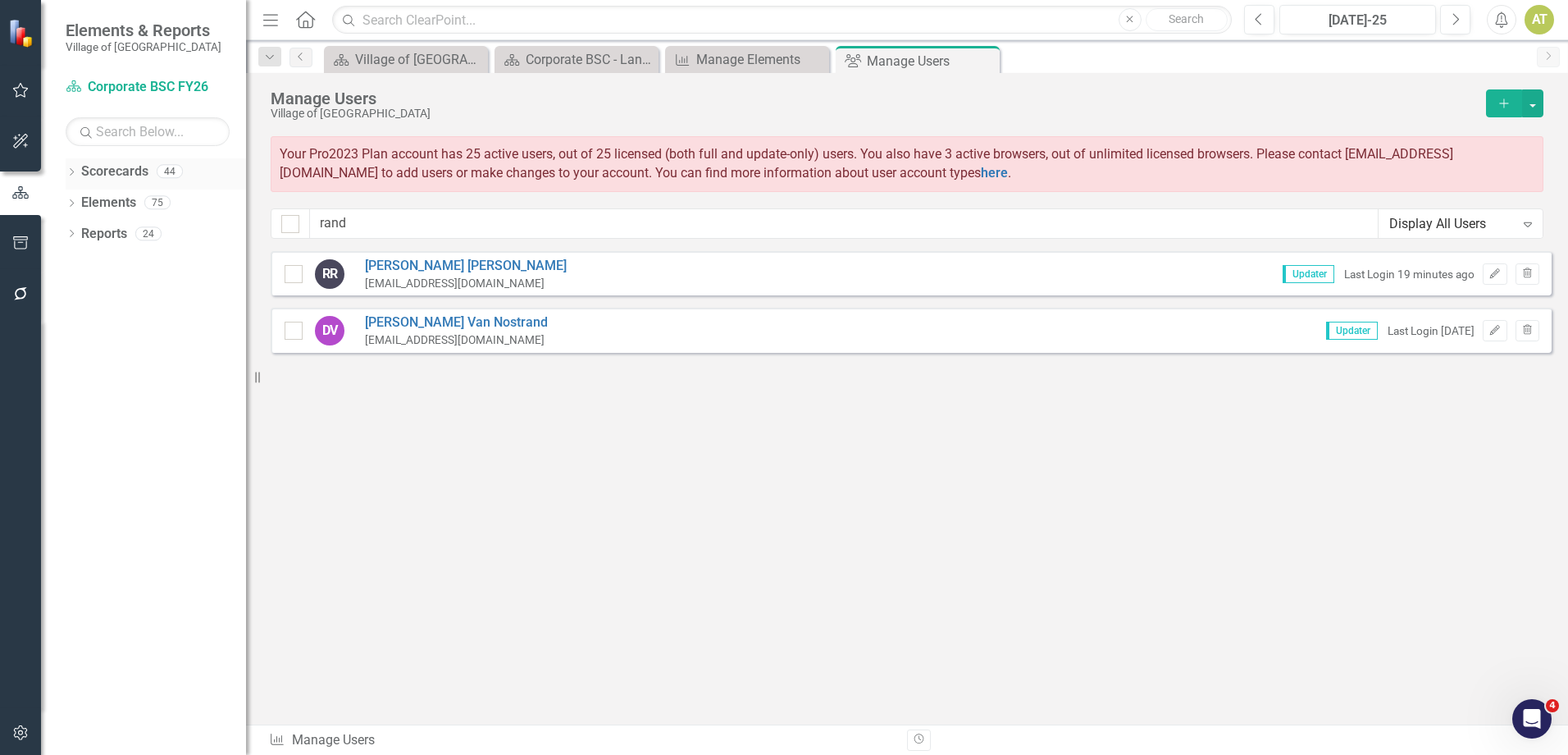
click at [74, 170] on icon "Dropdown" at bounding box center [71, 174] width 12 height 9
click at [80, 232] on icon "Dropdown" at bounding box center [80, 232] width 12 height 10
click at [106, 295] on link "Departments FY26" at bounding box center [176, 295] width 139 height 19
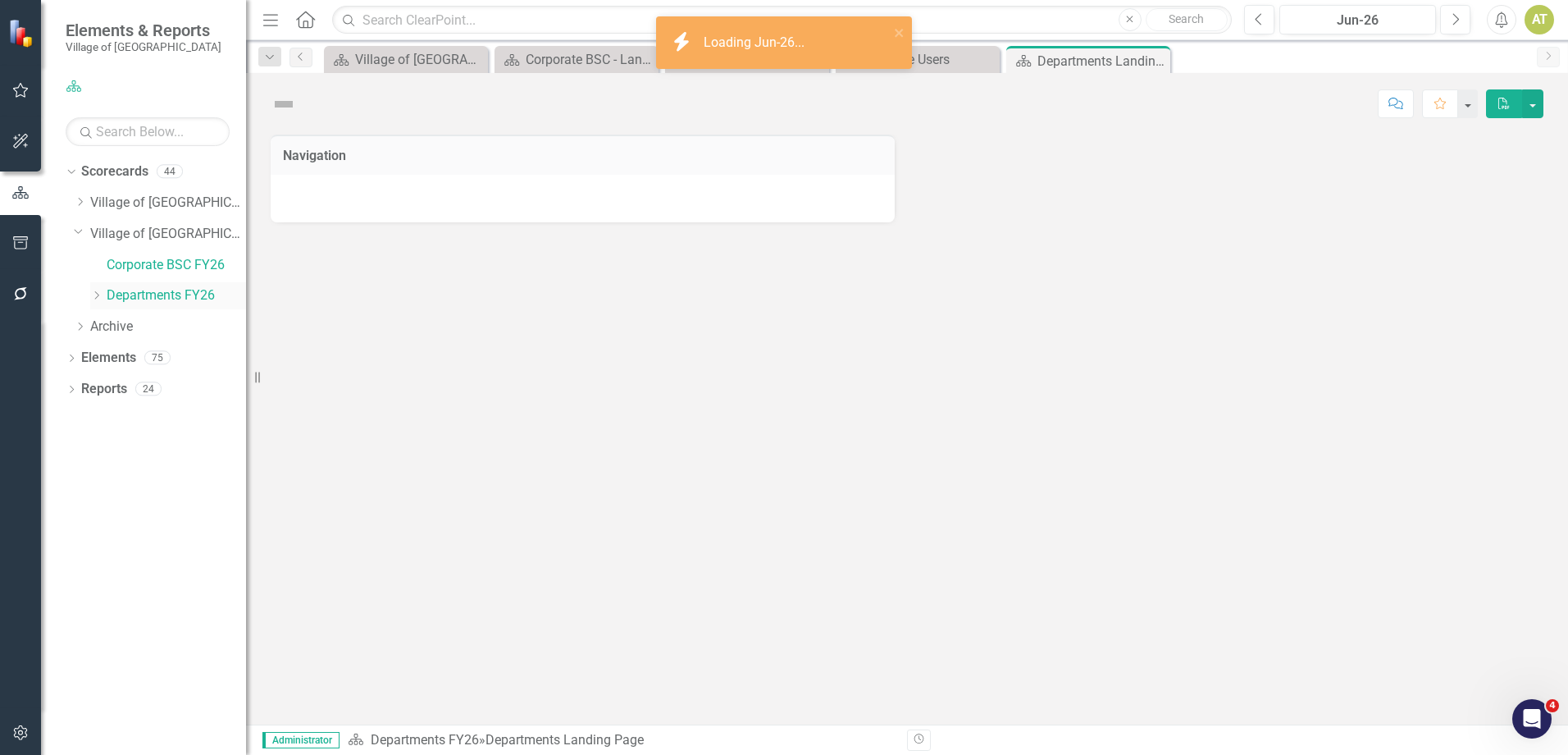
click at [99, 295] on icon "Dropdown" at bounding box center [97, 295] width 12 height 10
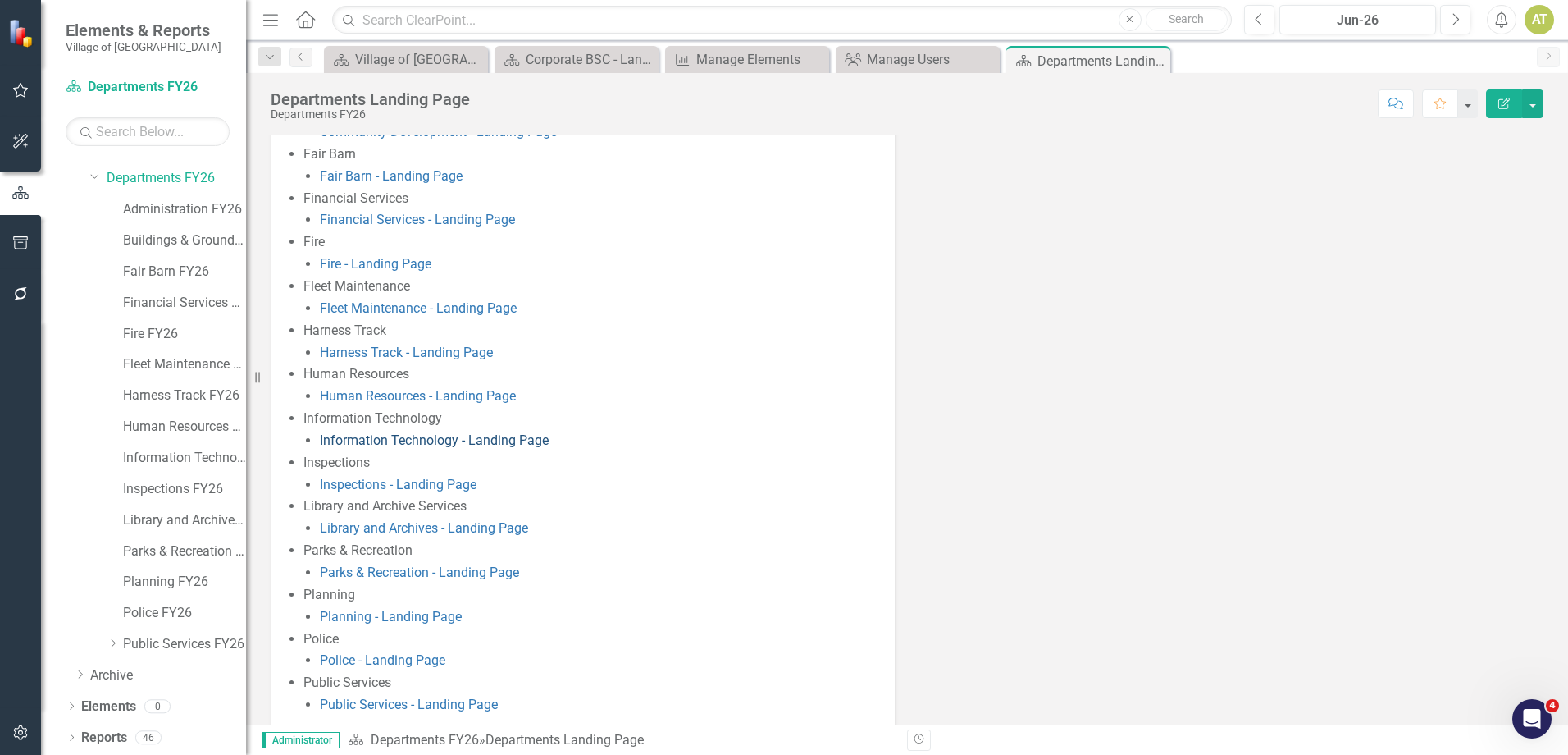
scroll to position [232, 0]
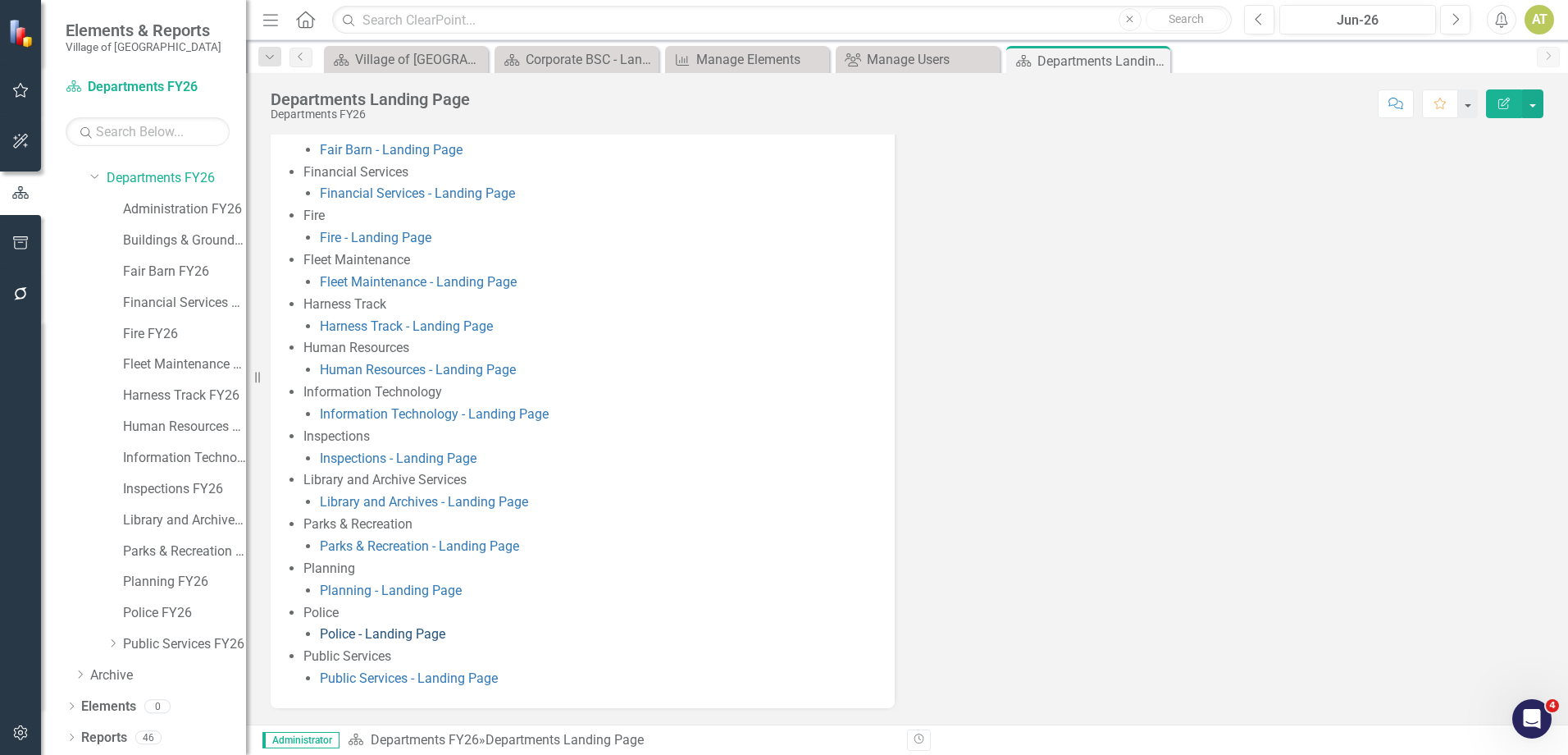
click at [353, 459] on link "Police - Landing Page" at bounding box center [382, 634] width 125 height 16
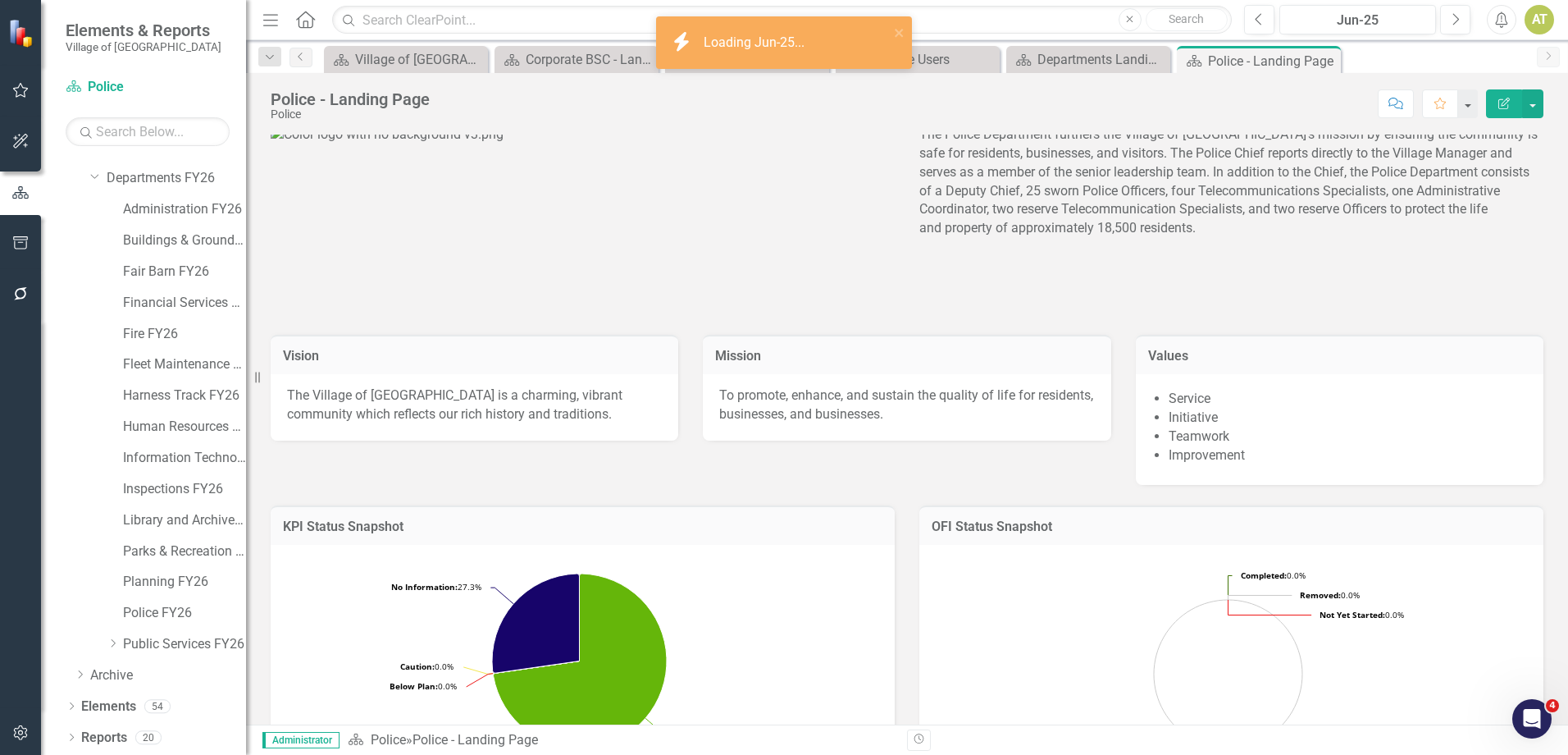
scroll to position [254, 0]
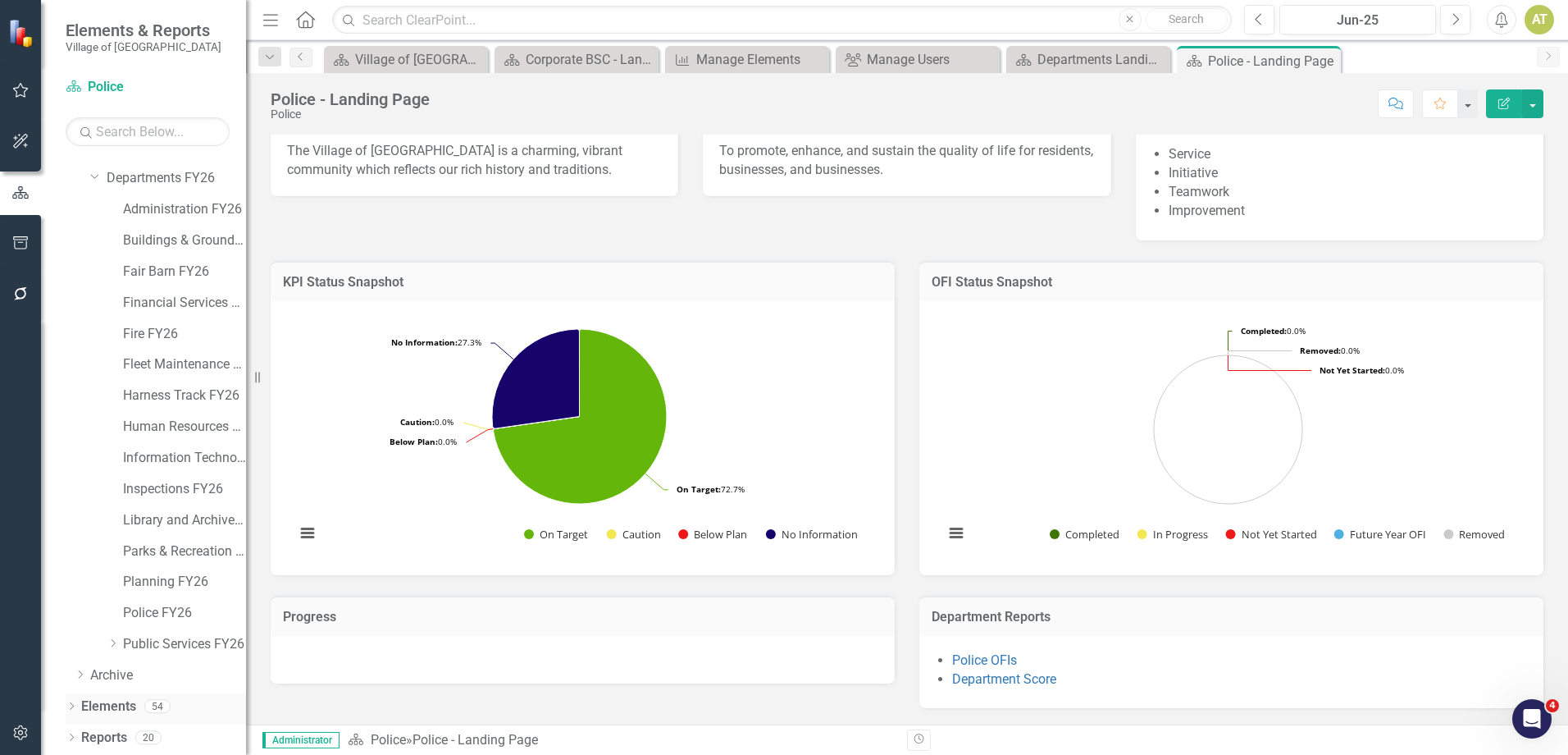
click at [130, 459] on link "Elements" at bounding box center [109, 706] width 55 height 19
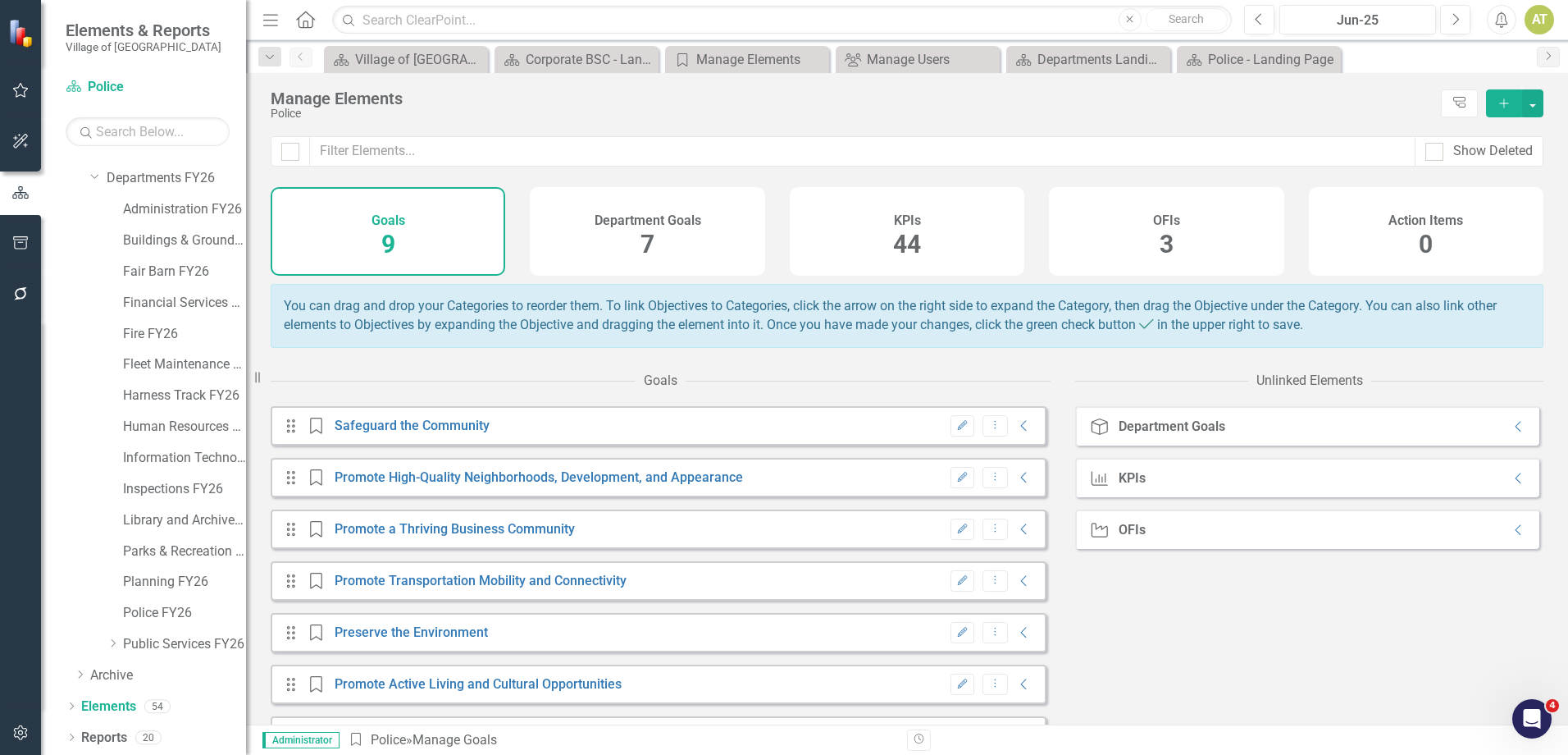
click at [933, 213] on div "KPIs 44" at bounding box center [907, 232] width 235 height 89
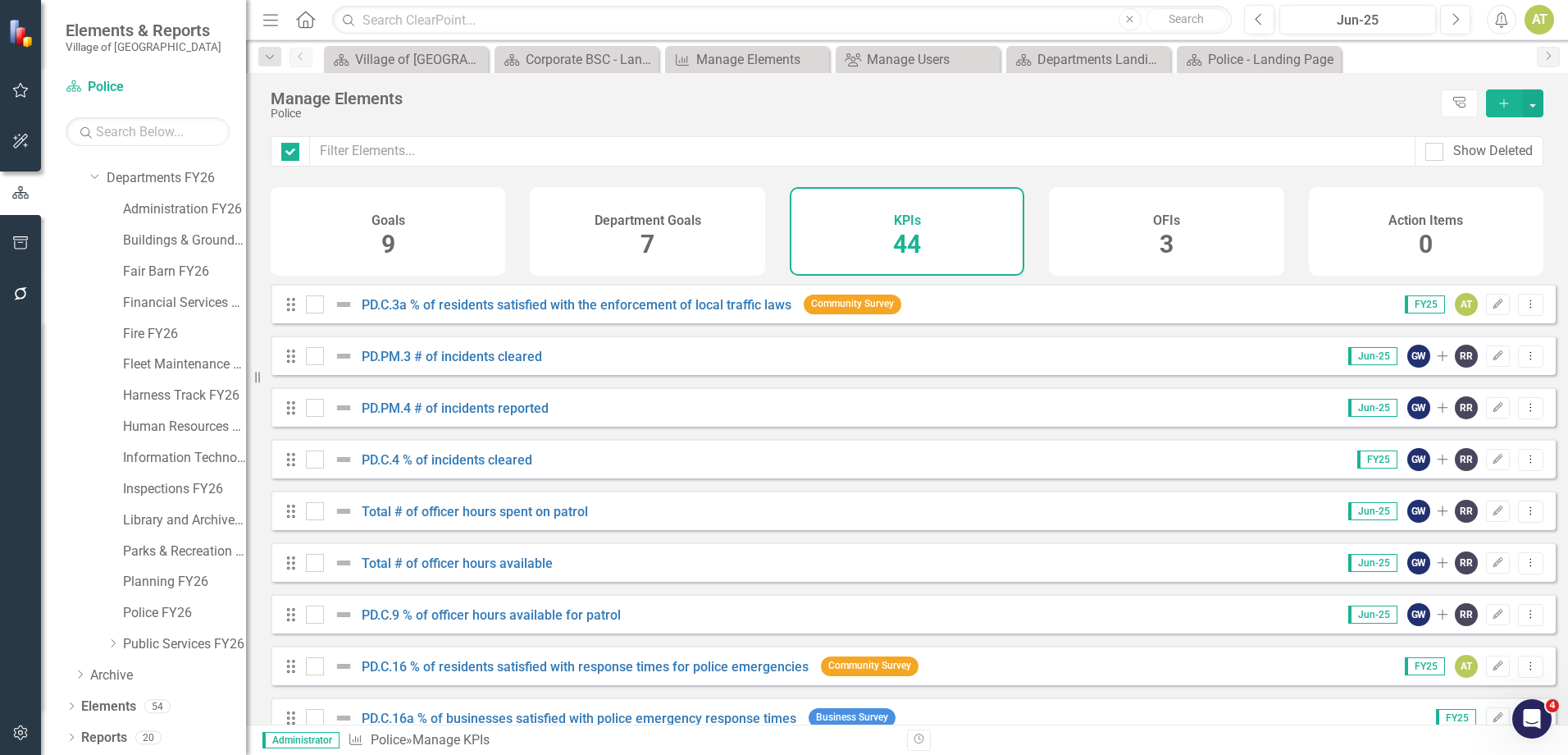
checkbox input "false"
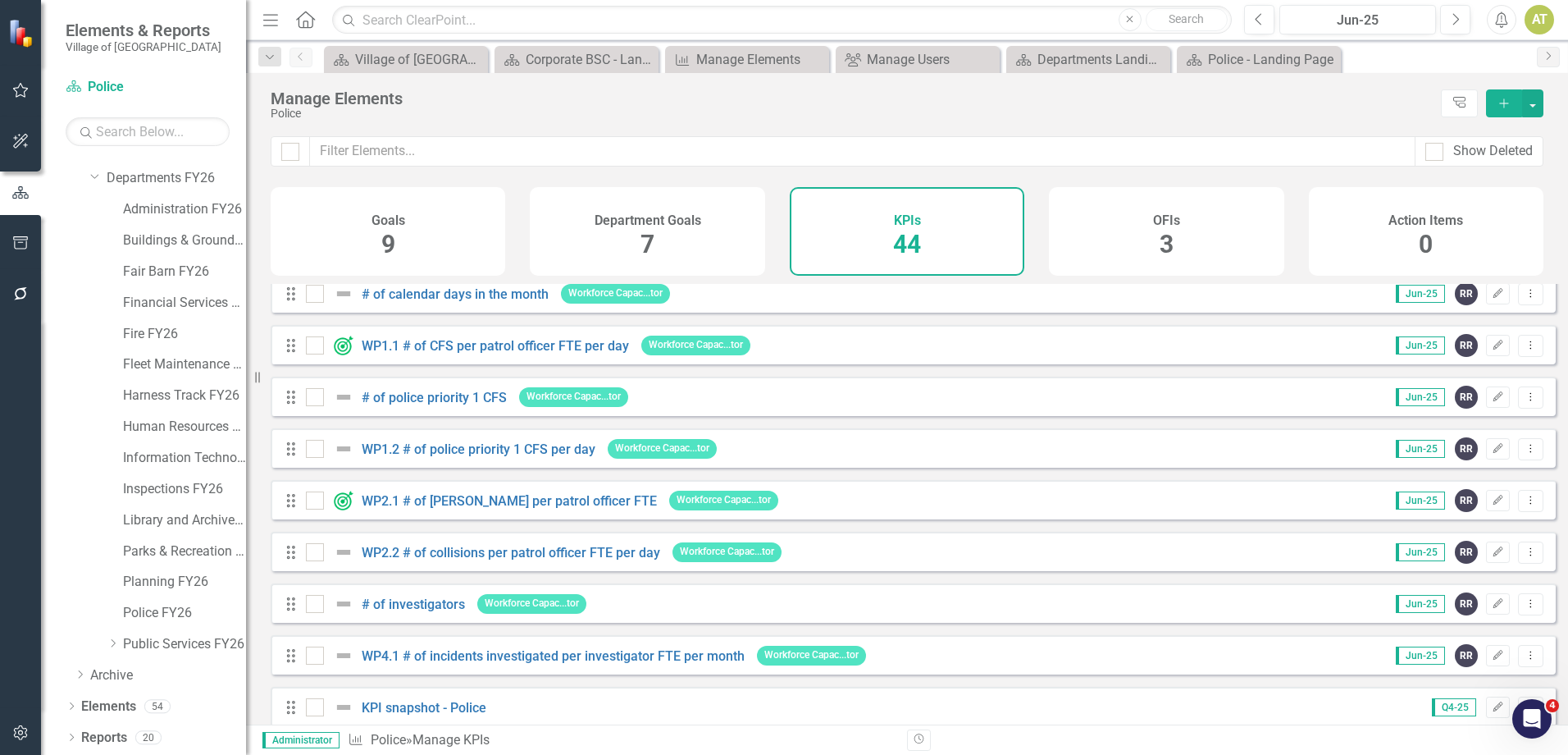
scroll to position [1846, 0]
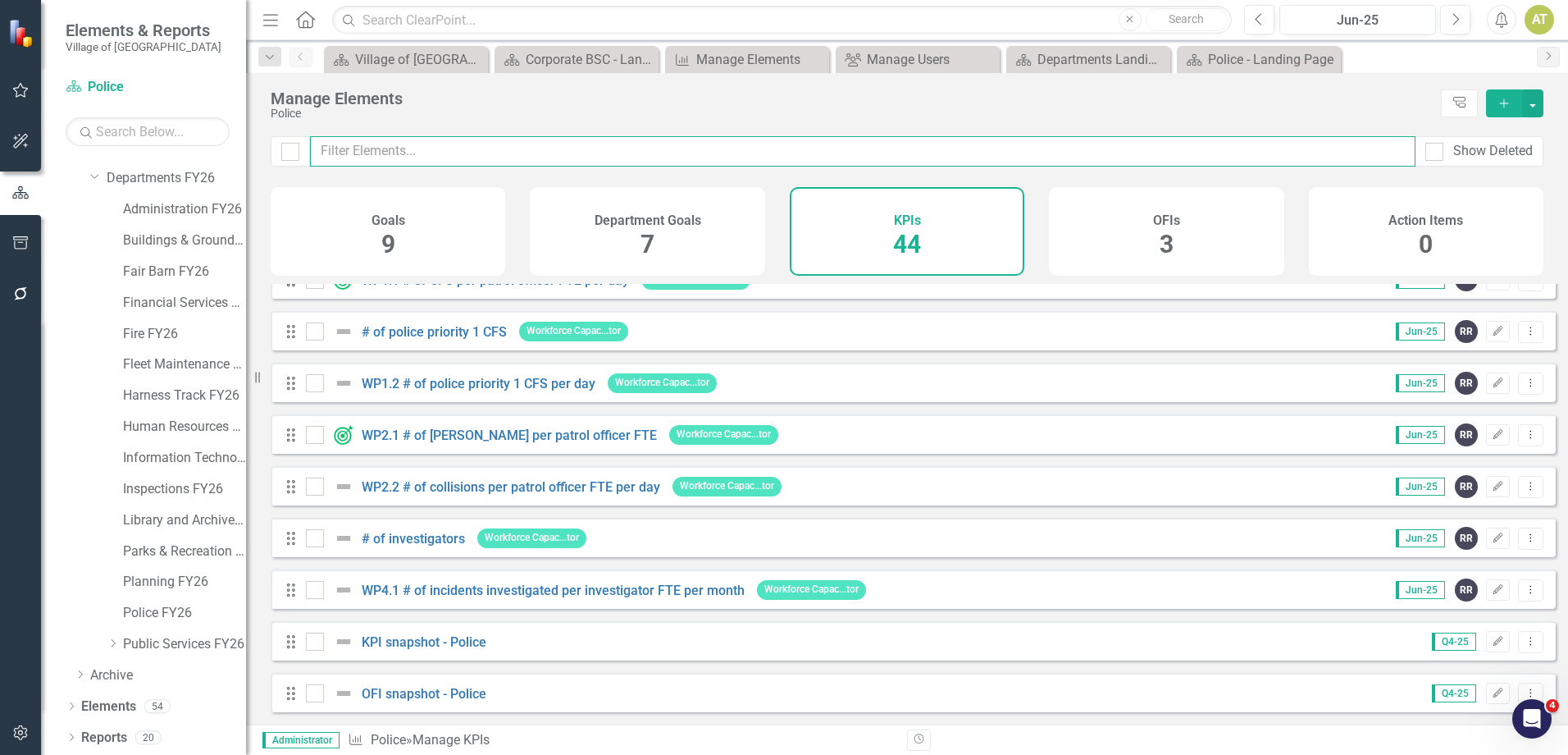
click at [444, 145] on input "text" at bounding box center [863, 152] width 1106 height 30
click at [446, 149] on input "text" at bounding box center [863, 152] width 1106 height 30
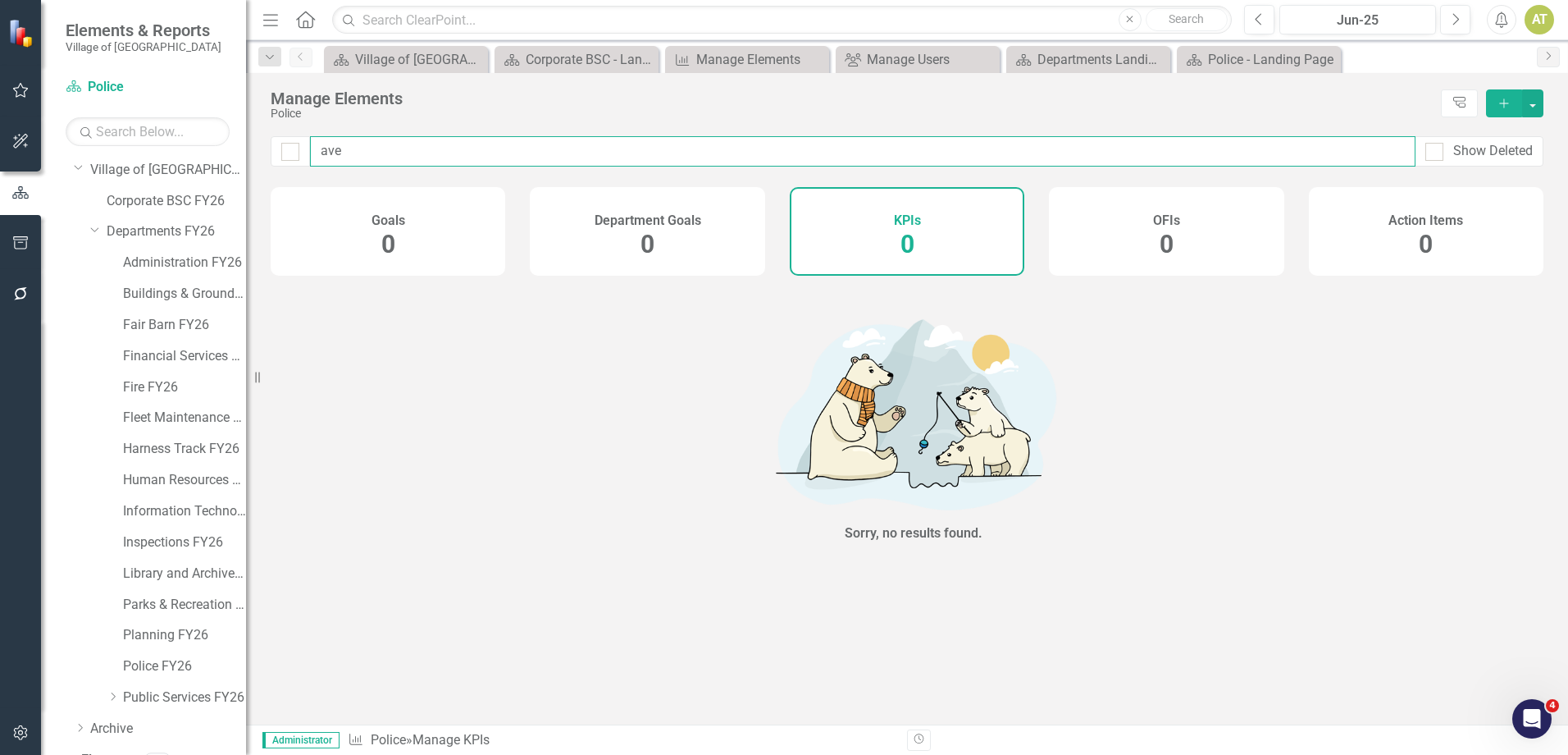
scroll to position [35, 0]
type input "ave"
click at [165, 459] on link "Police FY26" at bounding box center [184, 695] width 123 height 19
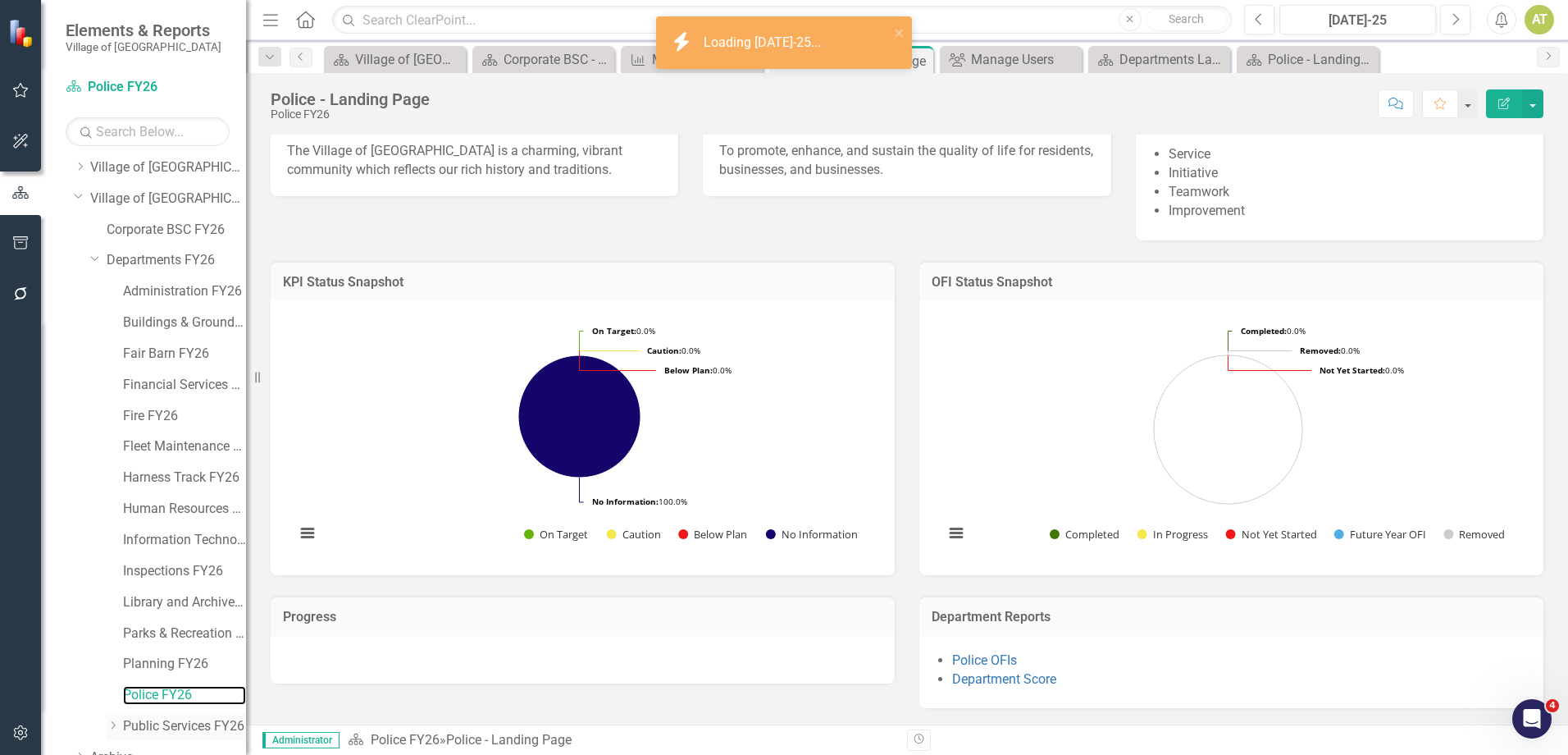
scroll to position [117, 0]
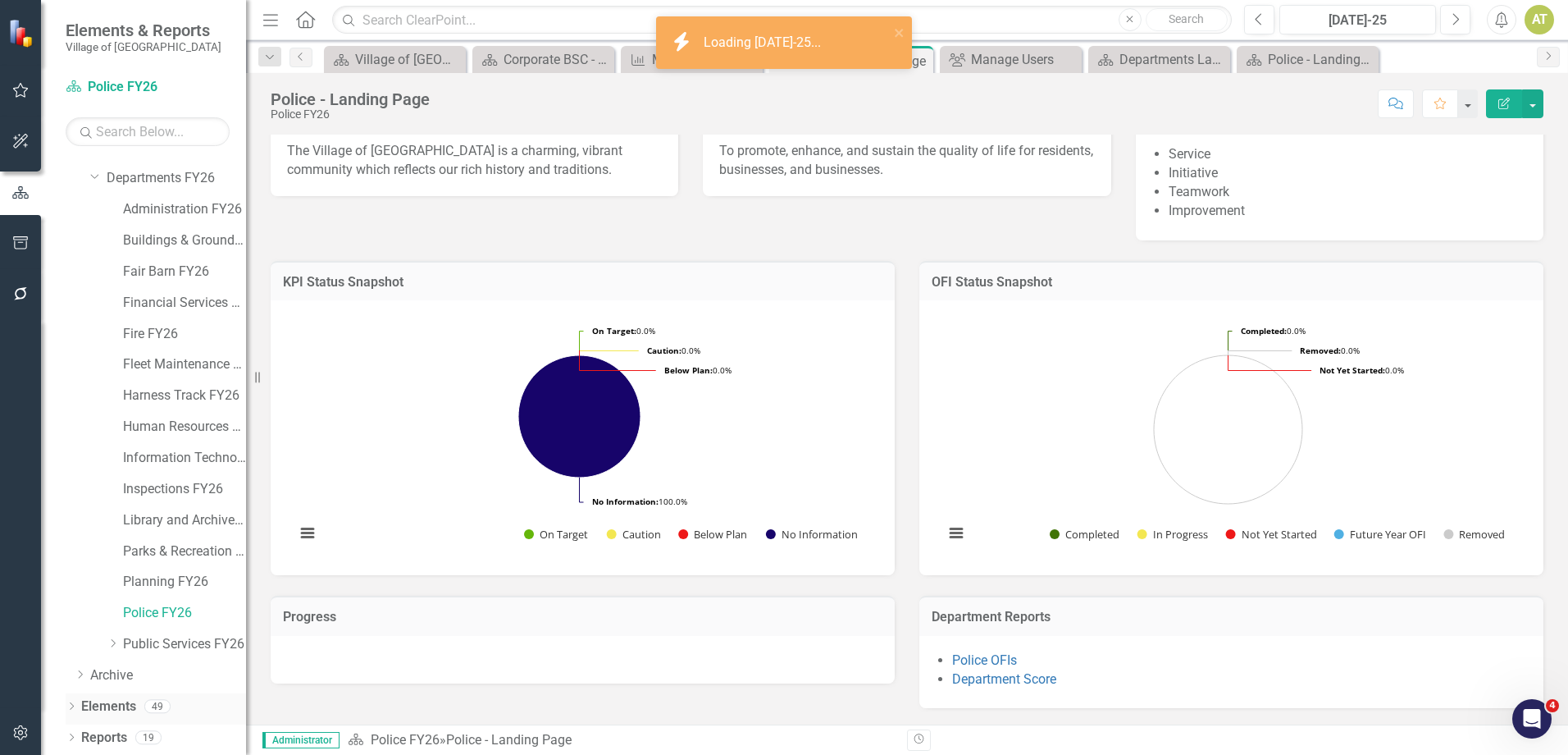
click at [129, 459] on link "Elements" at bounding box center [109, 706] width 55 height 19
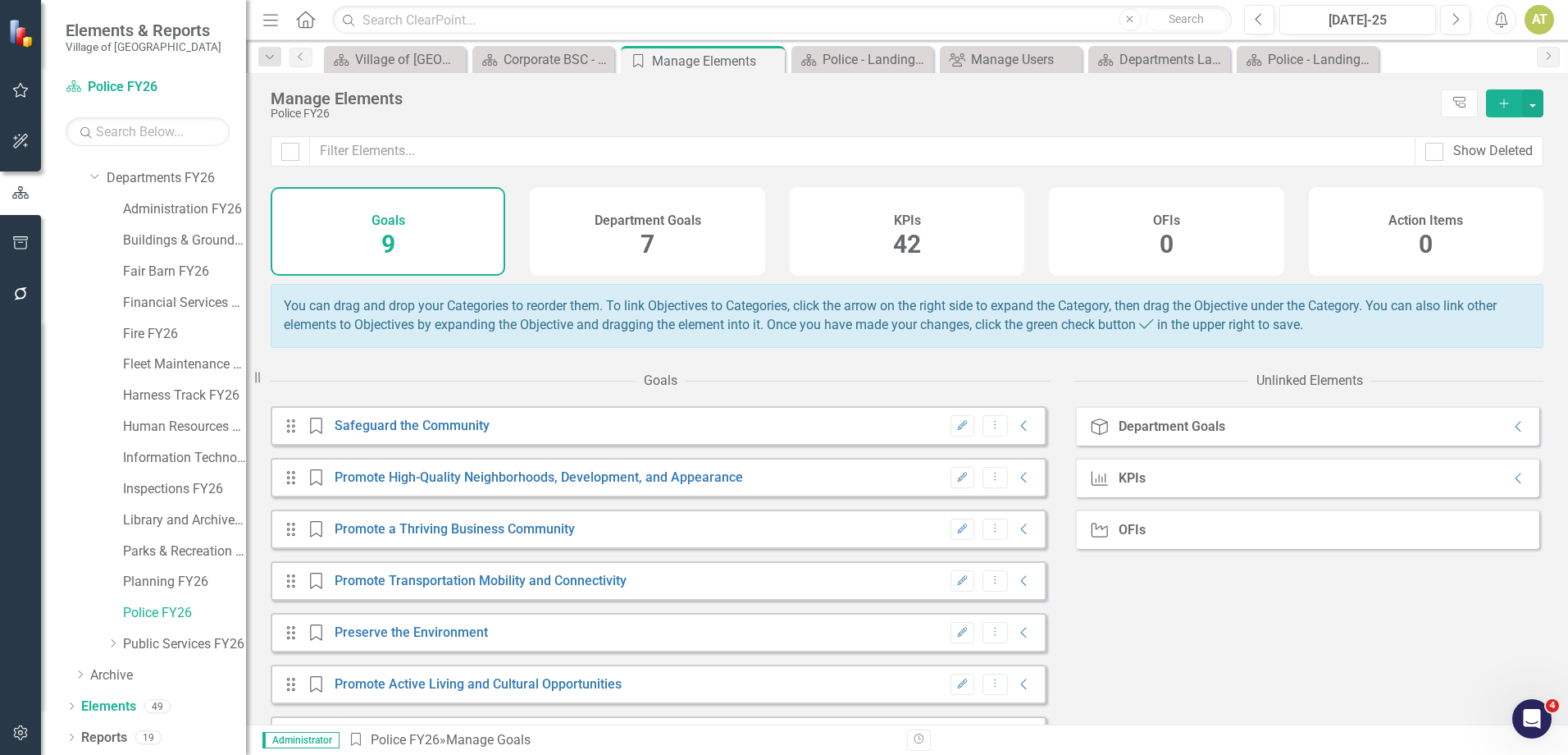
click at [913, 213] on h4 "KPIs" at bounding box center [907, 220] width 27 height 15
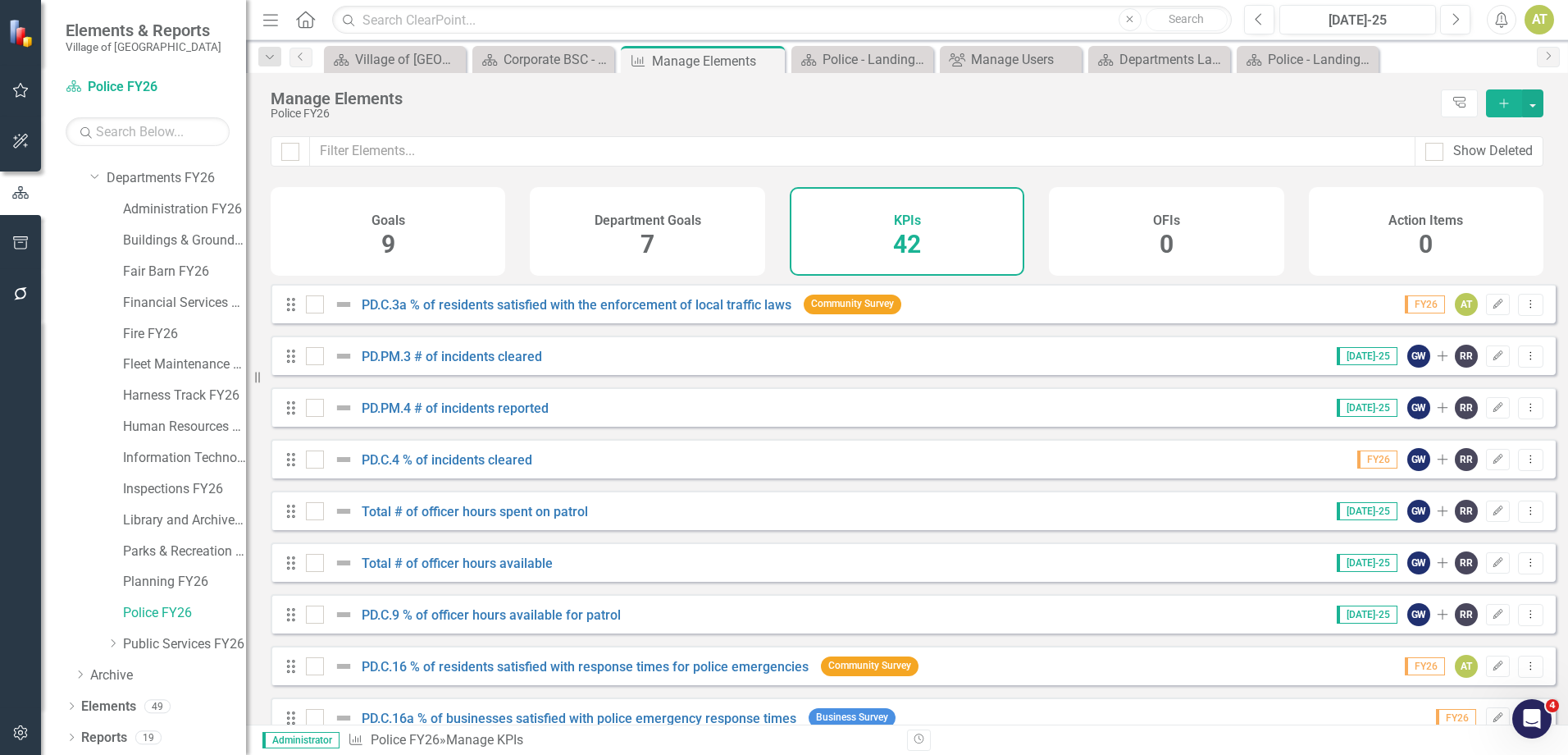
checkbox input "false"
click at [412, 153] on input "text" at bounding box center [863, 152] width 1106 height 30
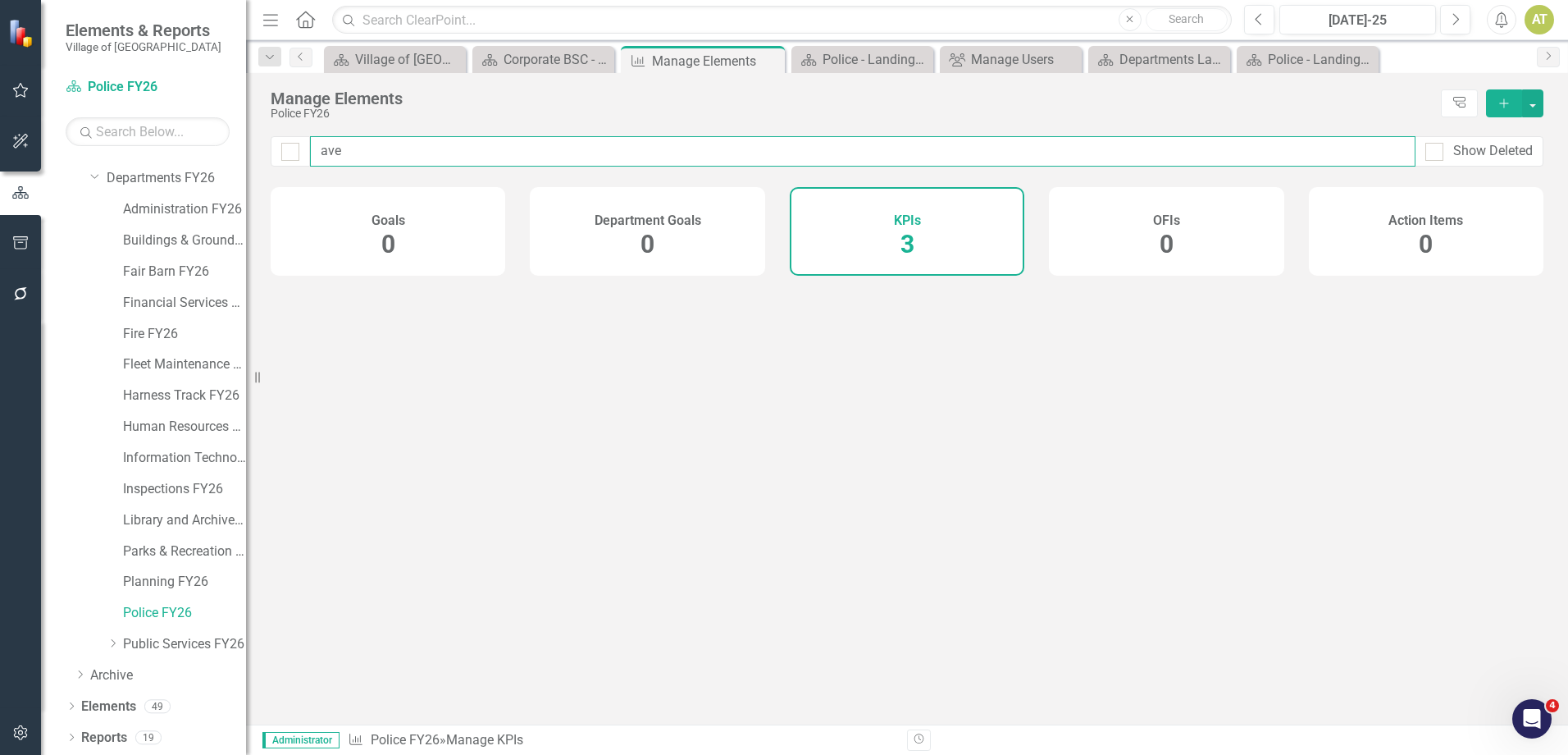
type input "aver"
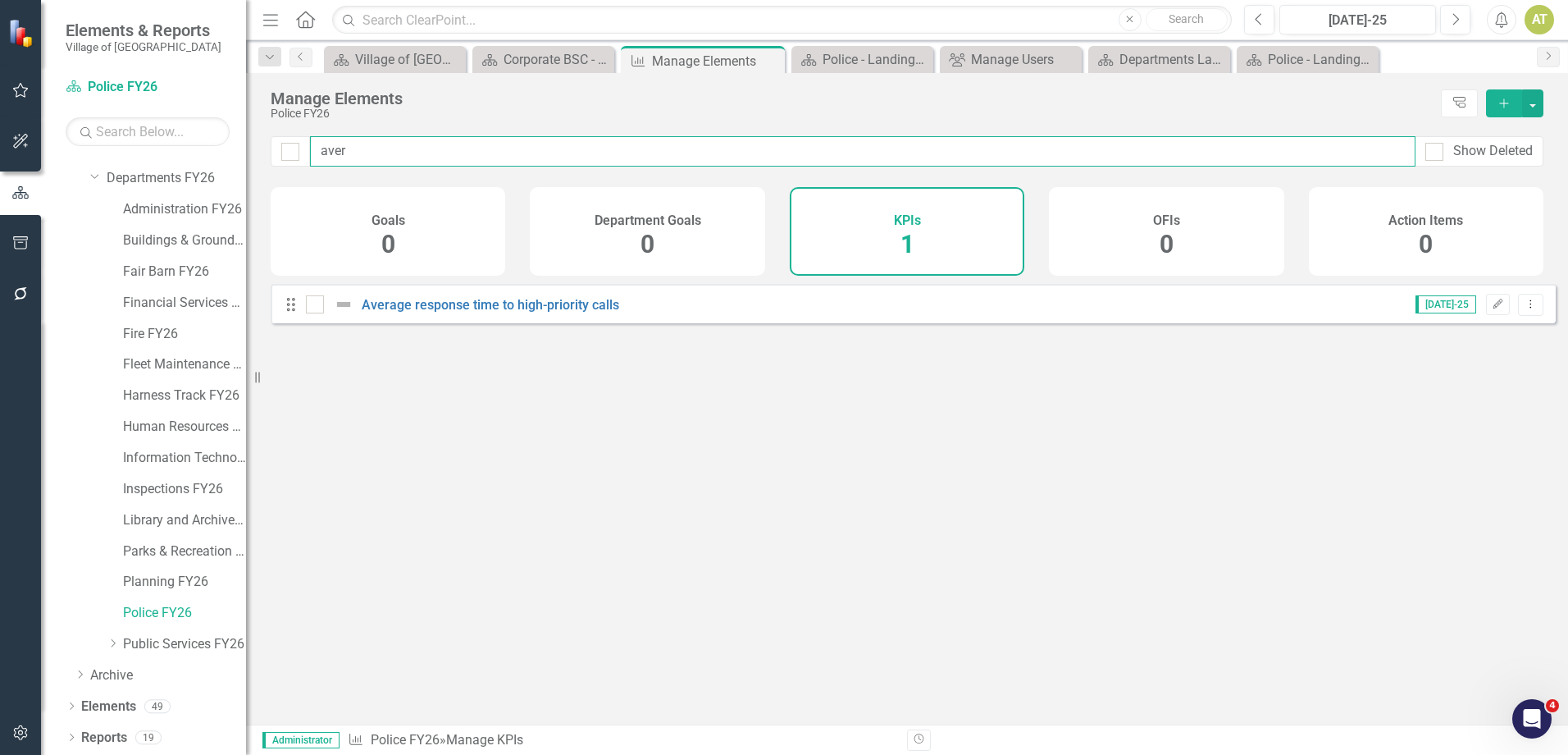
checkbox input "false"
type input "aver"
click at [1042, 310] on icon "Edit" at bounding box center [1498, 304] width 12 height 10
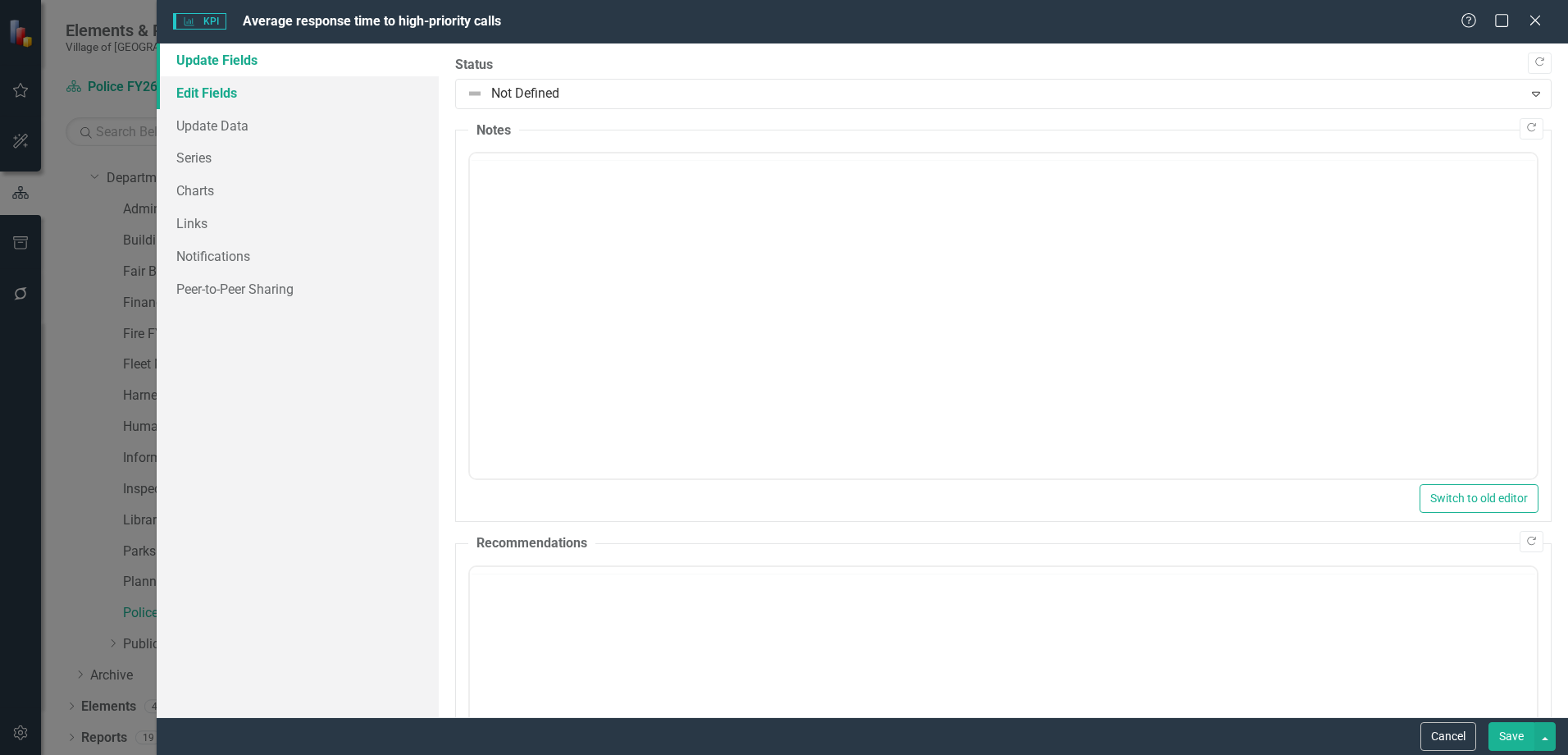
click at [255, 95] on link "Edit Fields" at bounding box center [298, 92] width 282 height 33
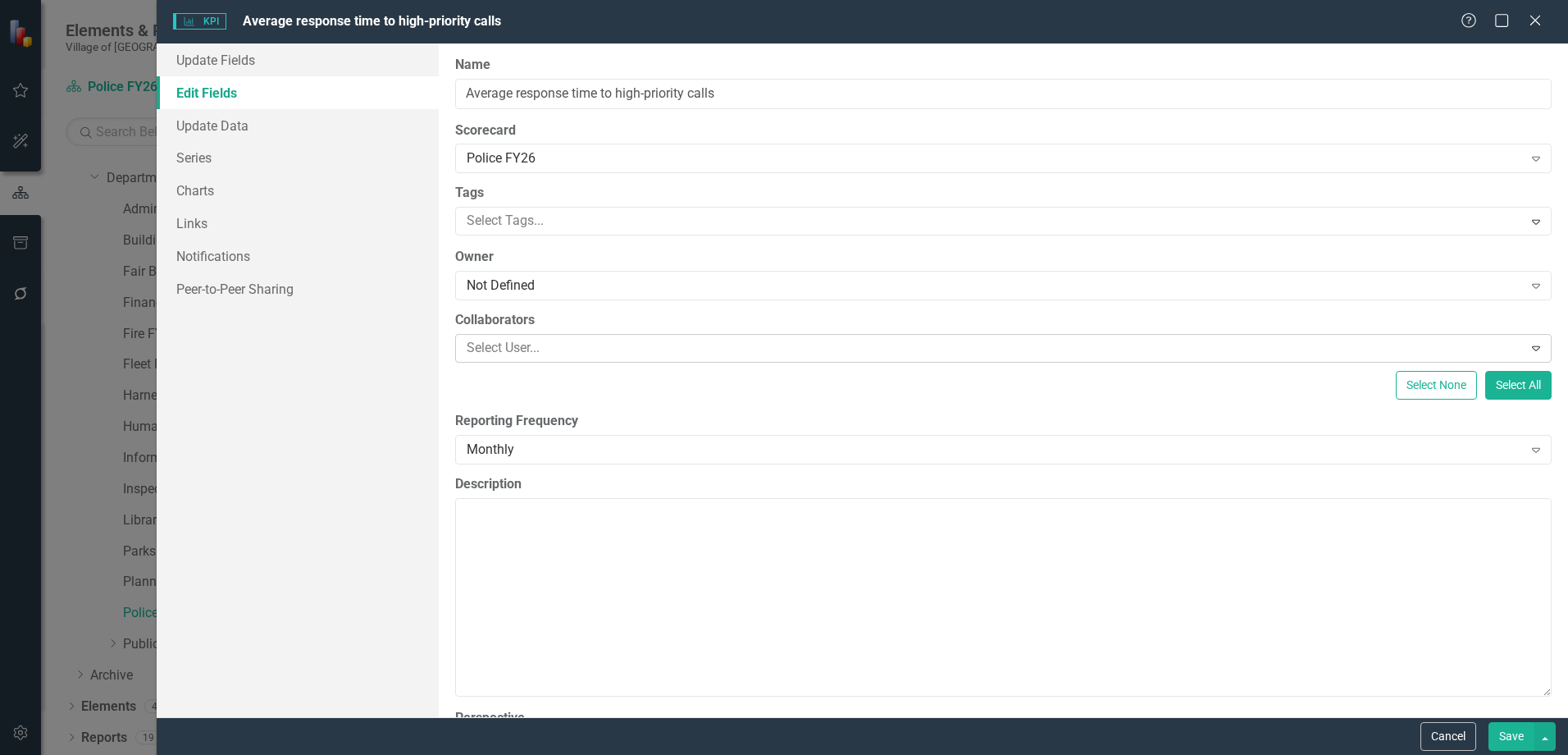
click at [518, 347] on div at bounding box center [992, 348] width 1062 height 22
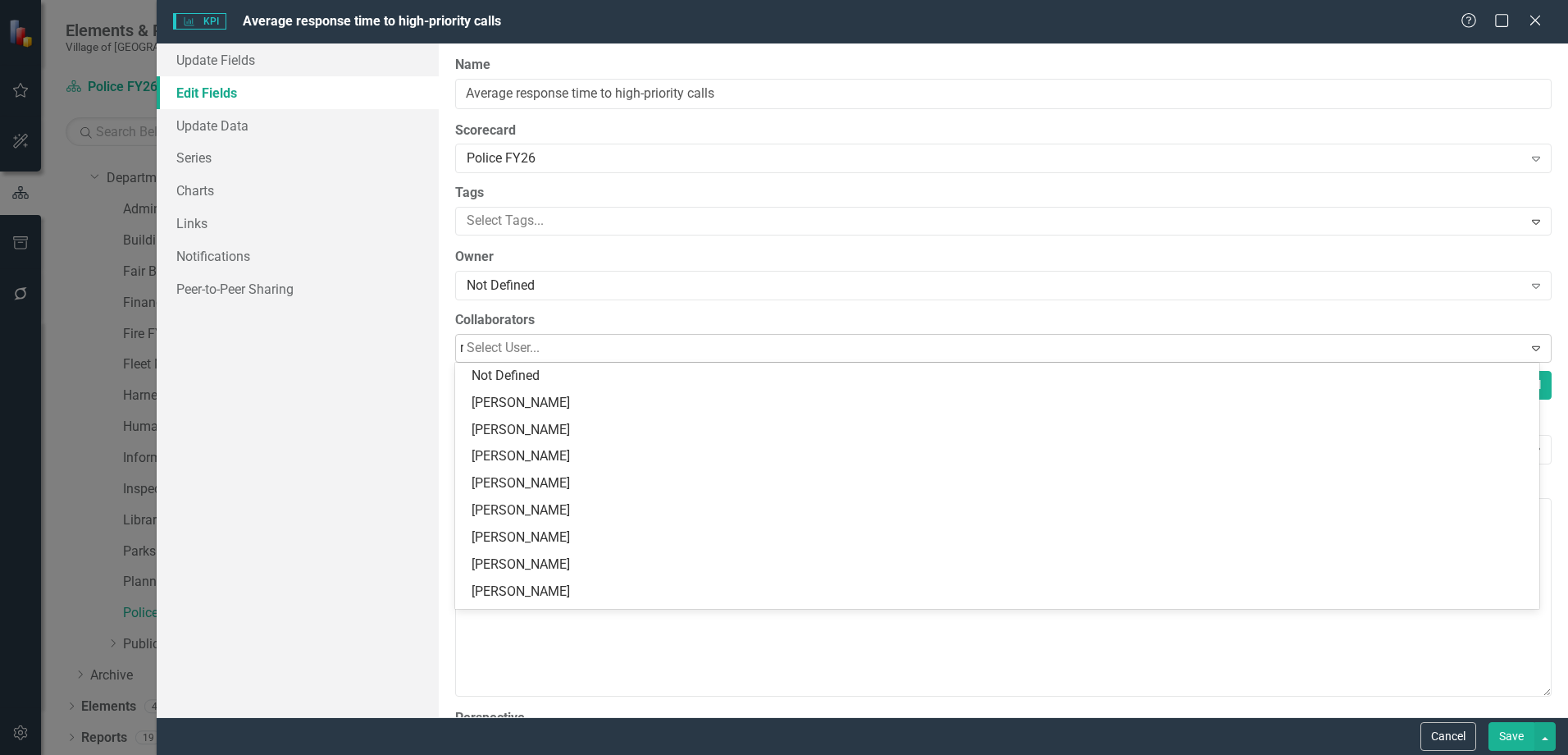
type input "ra"
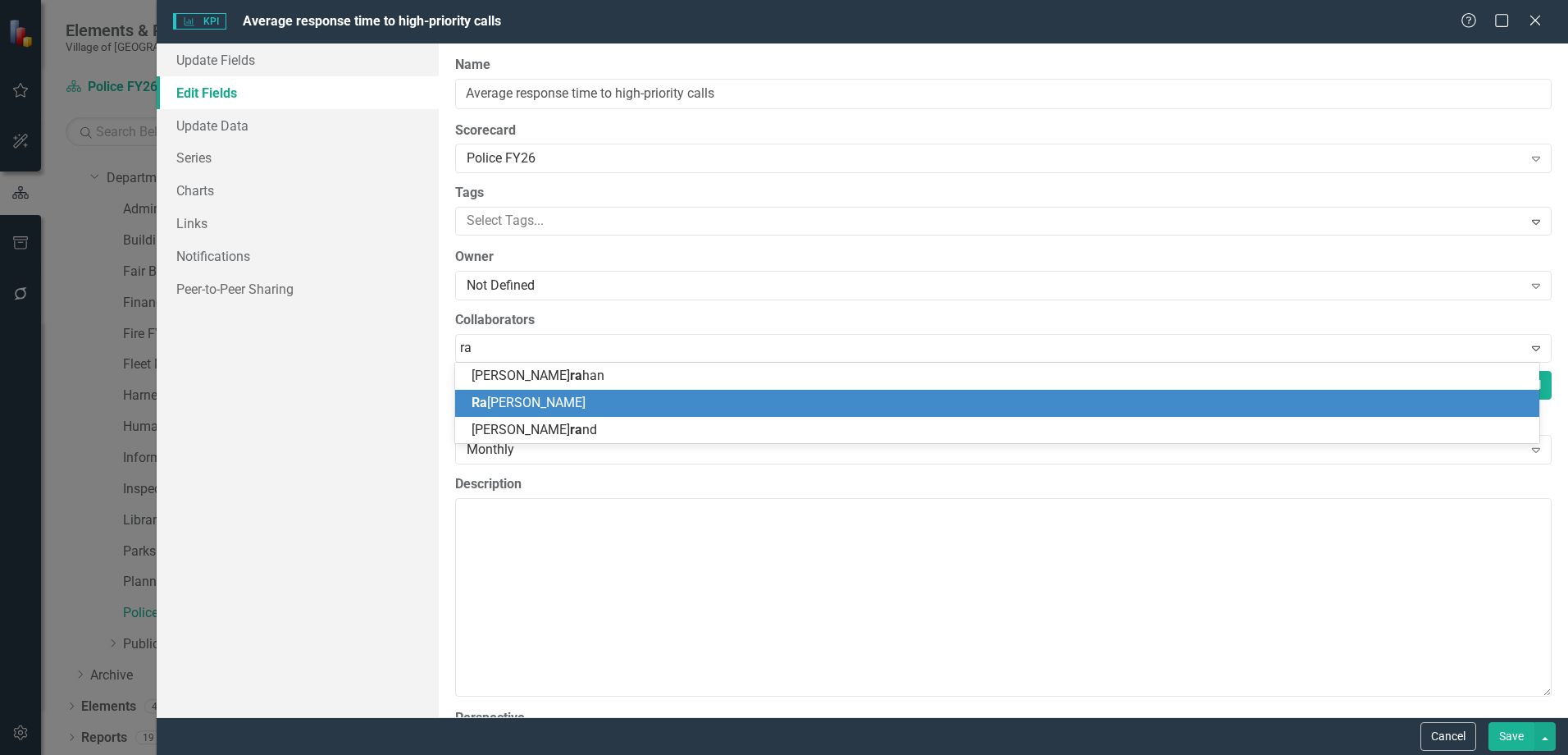
click at [529, 398] on span "Ra ndi [PERSON_NAME]" at bounding box center [529, 403] width 114 height 16
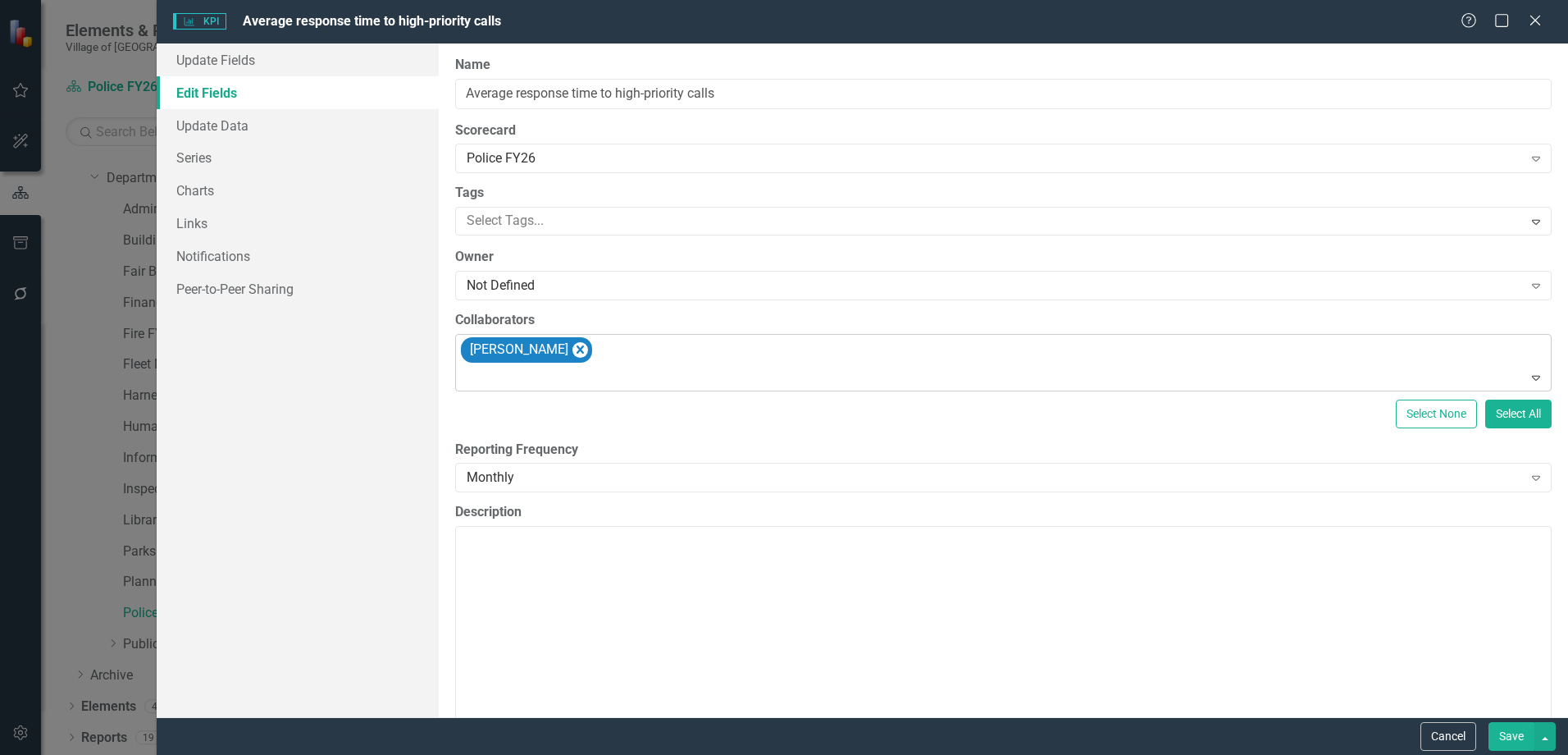
click at [736, 372] on div at bounding box center [1005, 377] width 1089 height 22
click at [412, 374] on div "Update Fields Edit Fields Update Data Series Charts Links Notifications Peer-to…" at bounding box center [298, 380] width 282 height 673
click at [1042, 459] on button "Save" at bounding box center [1512, 736] width 46 height 28
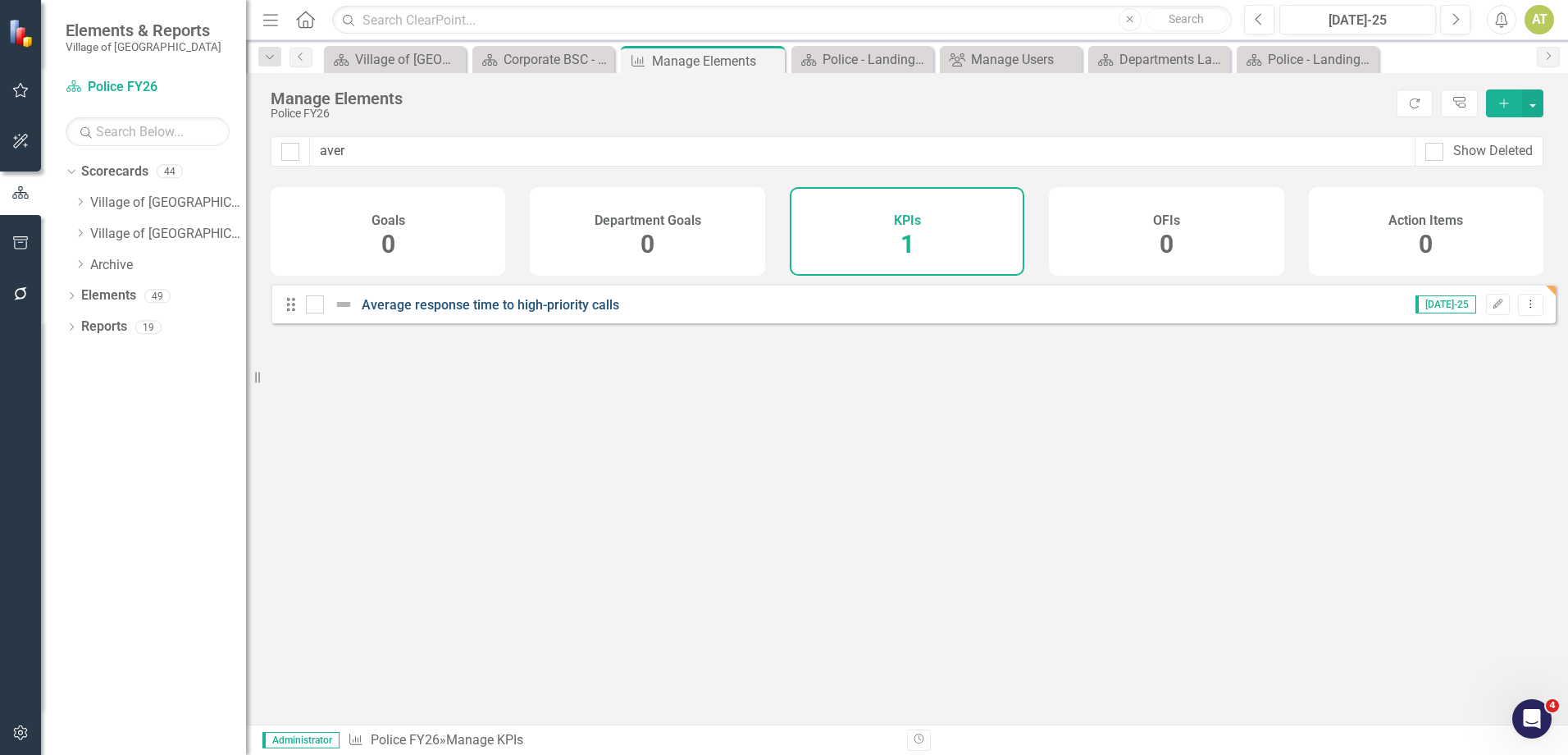
click at [506, 312] on link "Average response time to high-priority calls" at bounding box center [490, 305] width 257 height 16
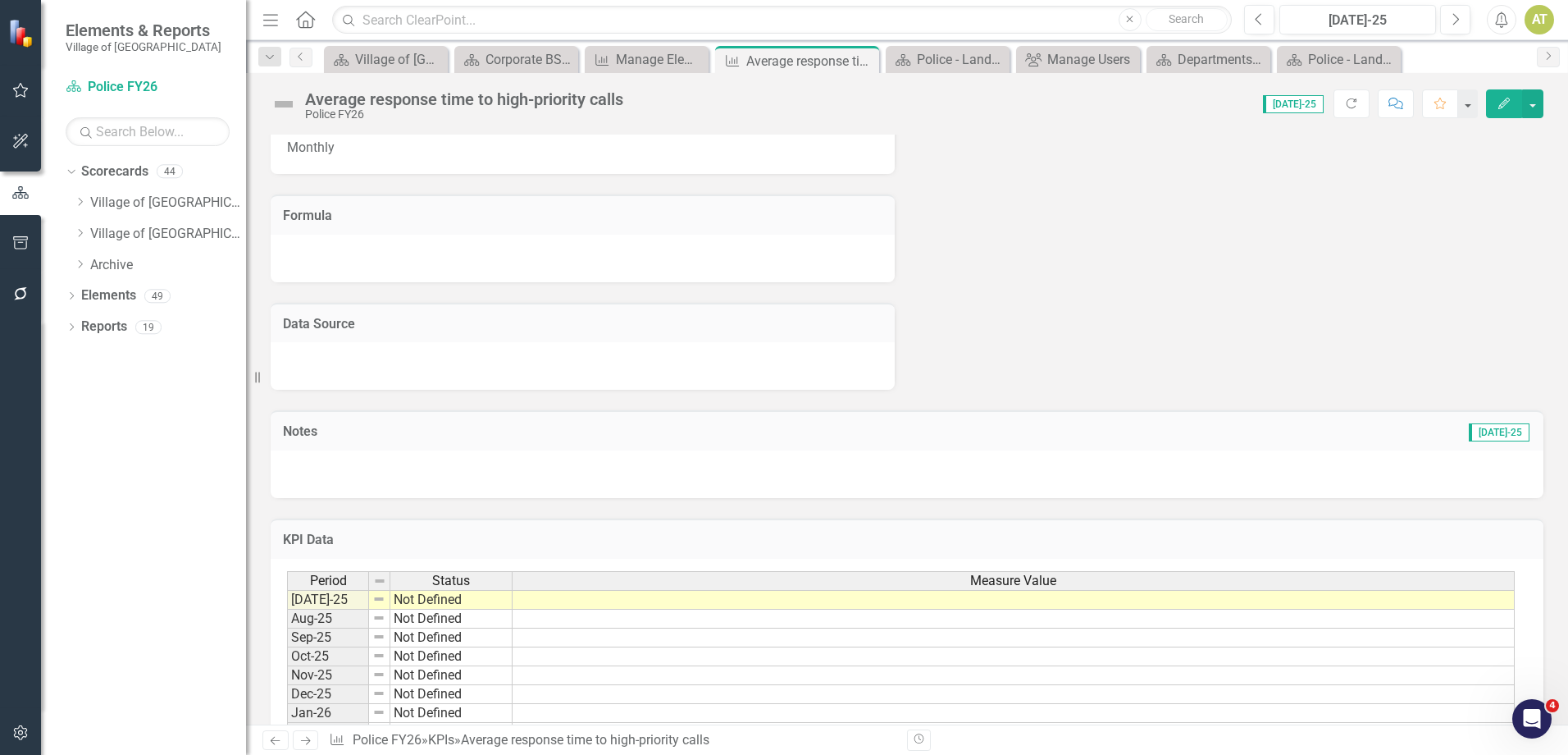
scroll to position [289, 0]
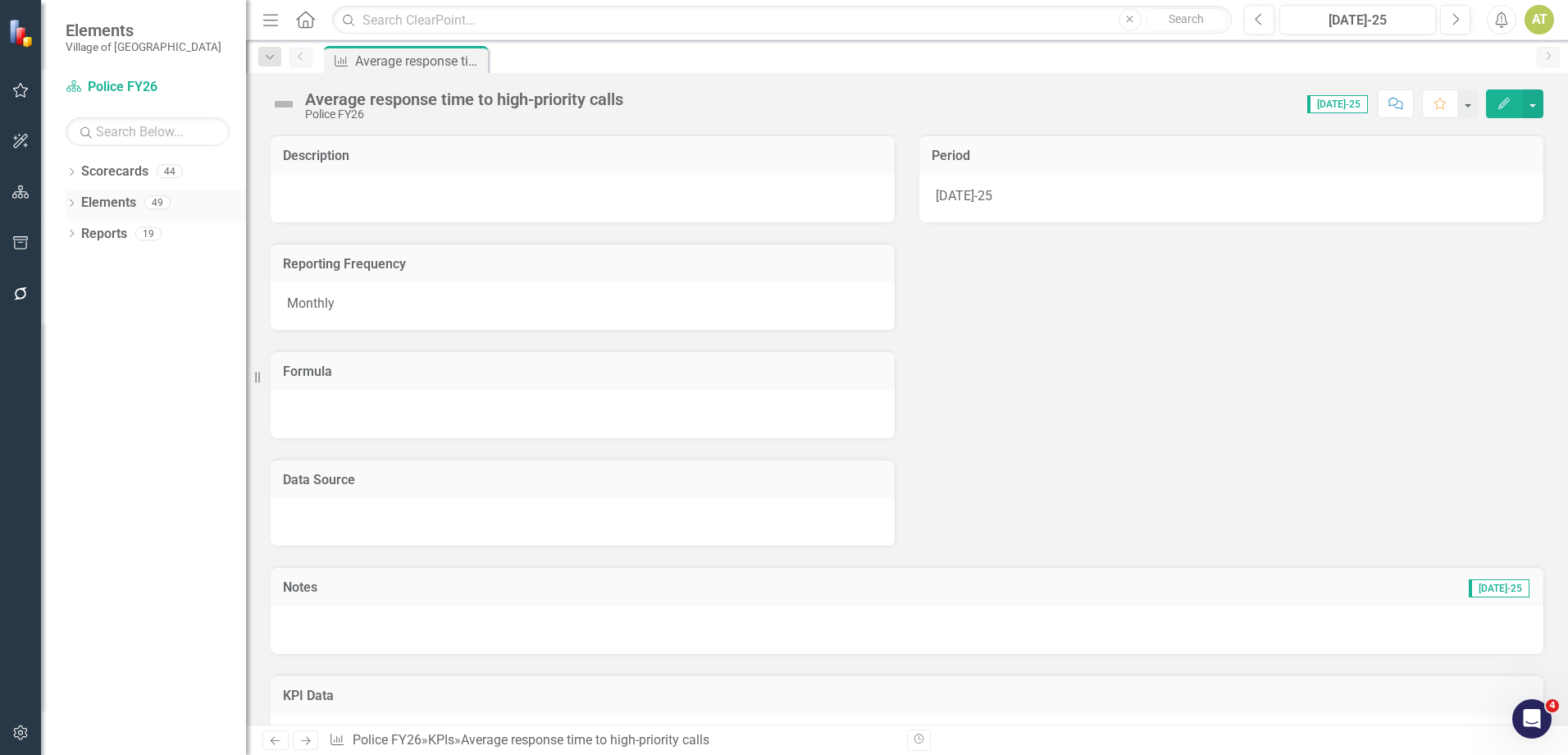
click at [73, 201] on icon "Dropdown" at bounding box center [71, 205] width 12 height 9
click at [81, 262] on icon "Dropdown" at bounding box center [79, 266] width 12 height 9
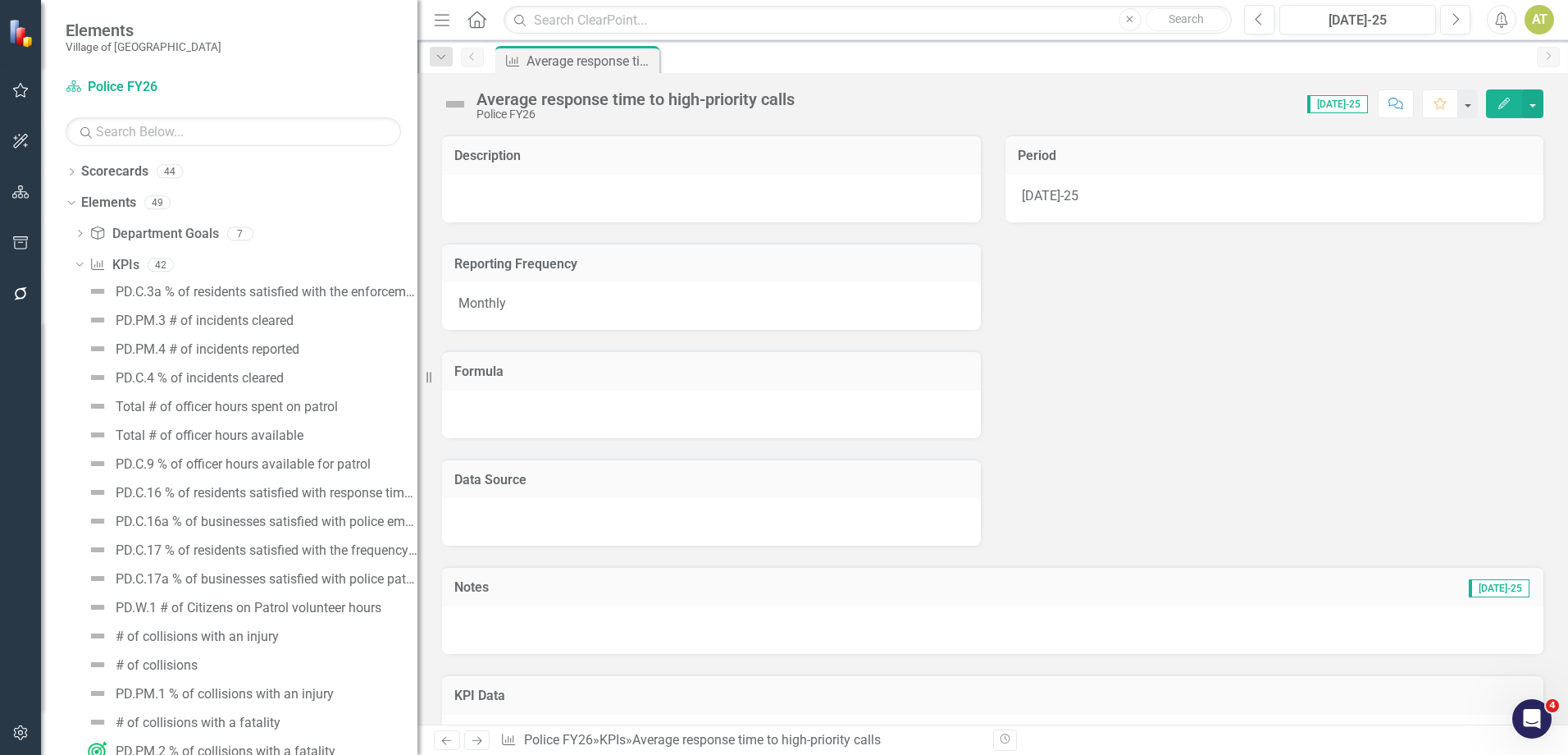
drag, startPoint x: 252, startPoint y: 322, endPoint x: 418, endPoint y: 315, distance: 166.1
click at [418, 315] on div "Resize" at bounding box center [424, 377] width 13 height 755
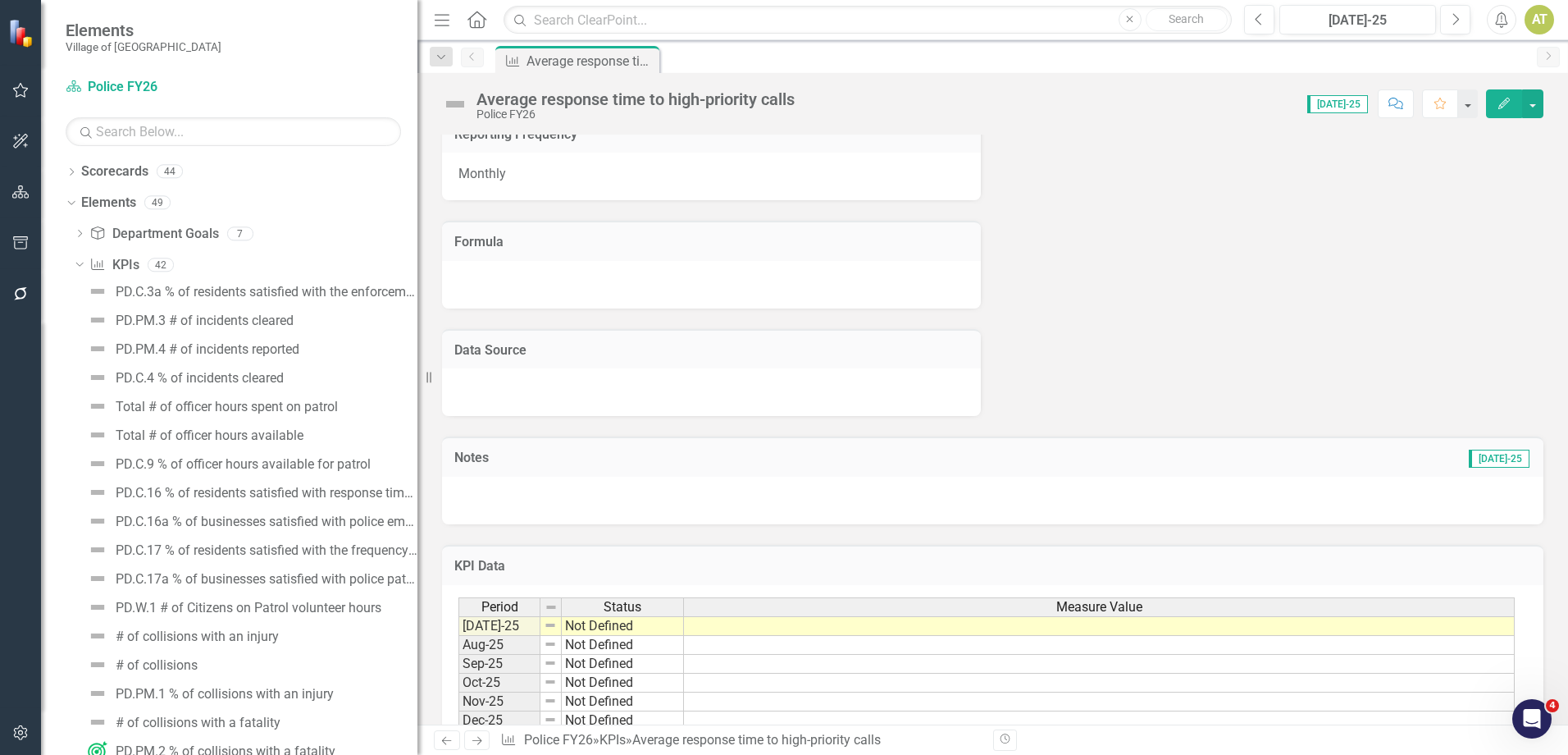
scroll to position [164, 0]
